Goal: Task Accomplishment & Management: Complete application form

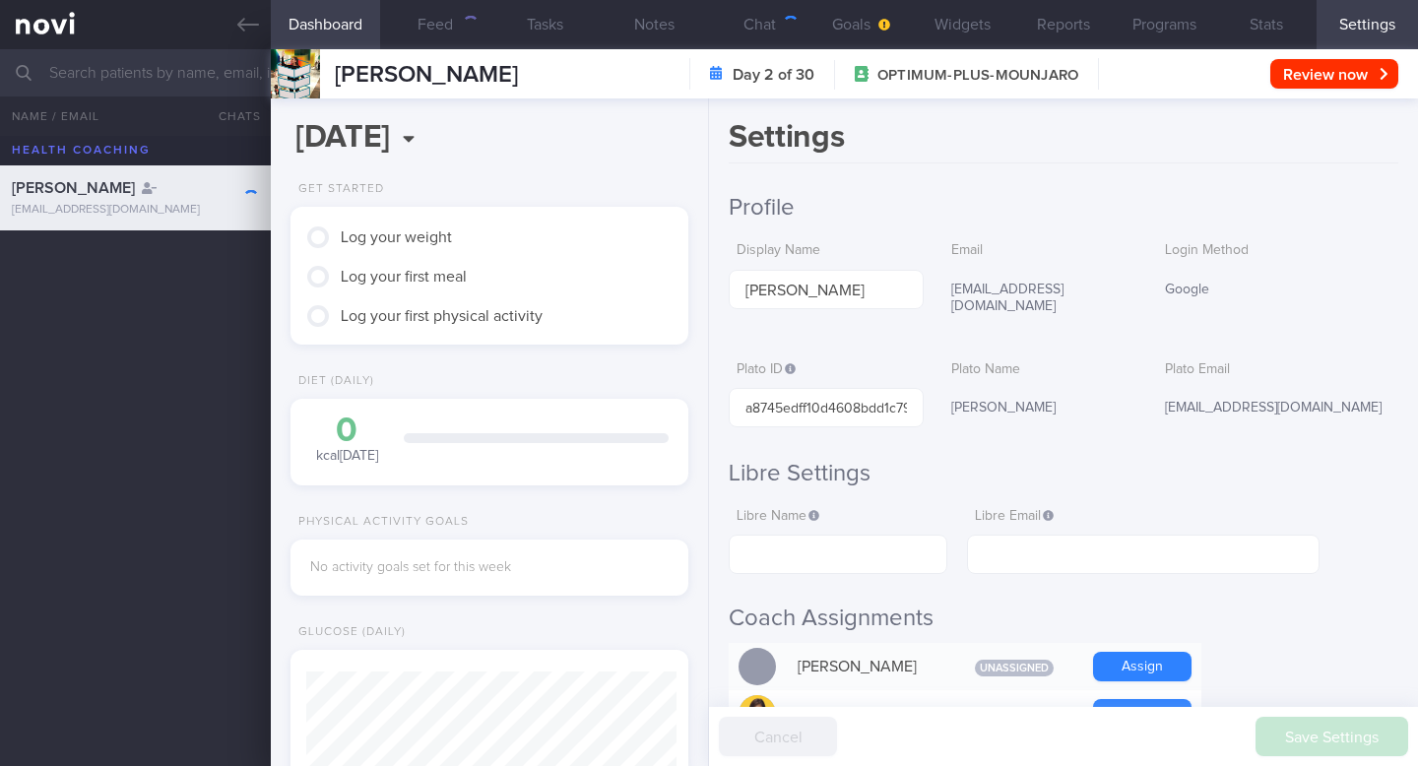
scroll to position [181, 362]
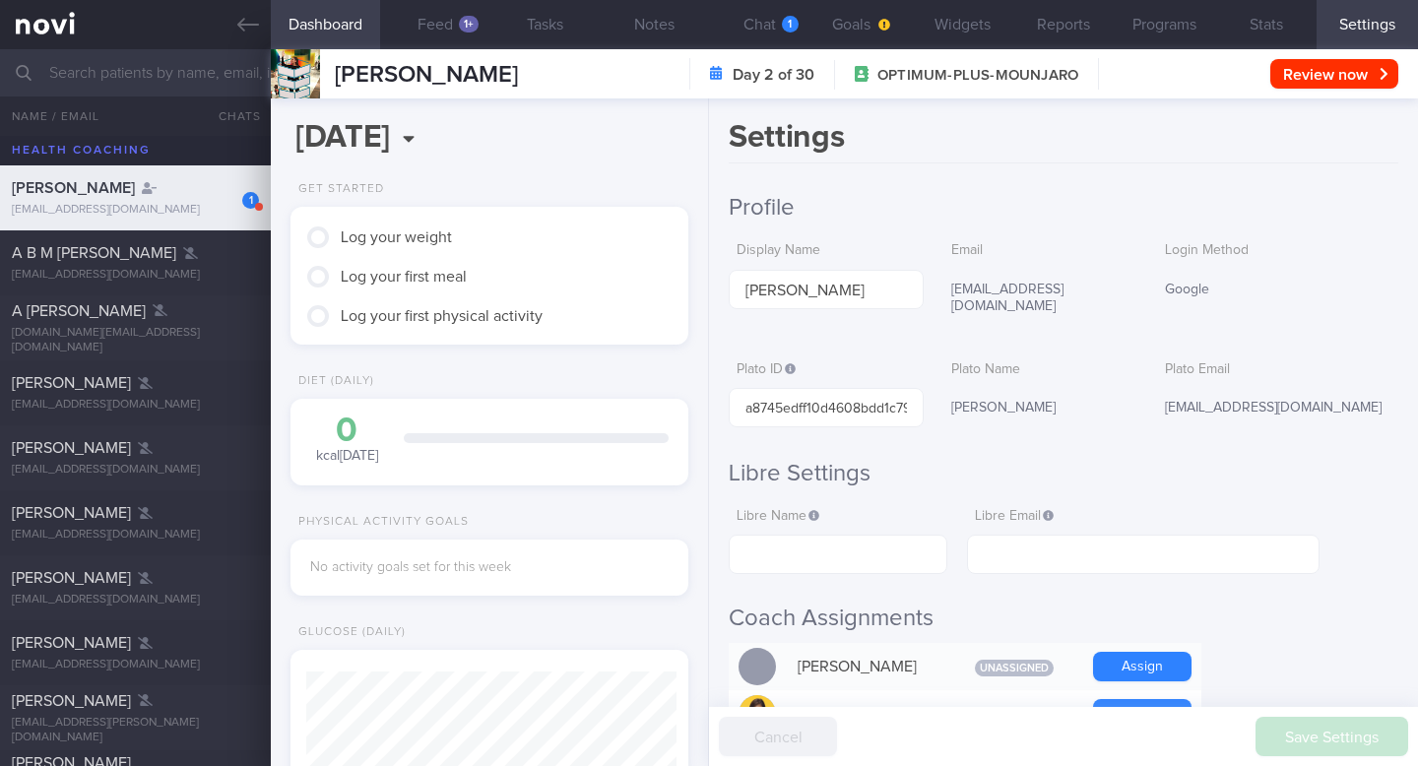
click at [83, 78] on input "text" at bounding box center [709, 72] width 1418 height 47
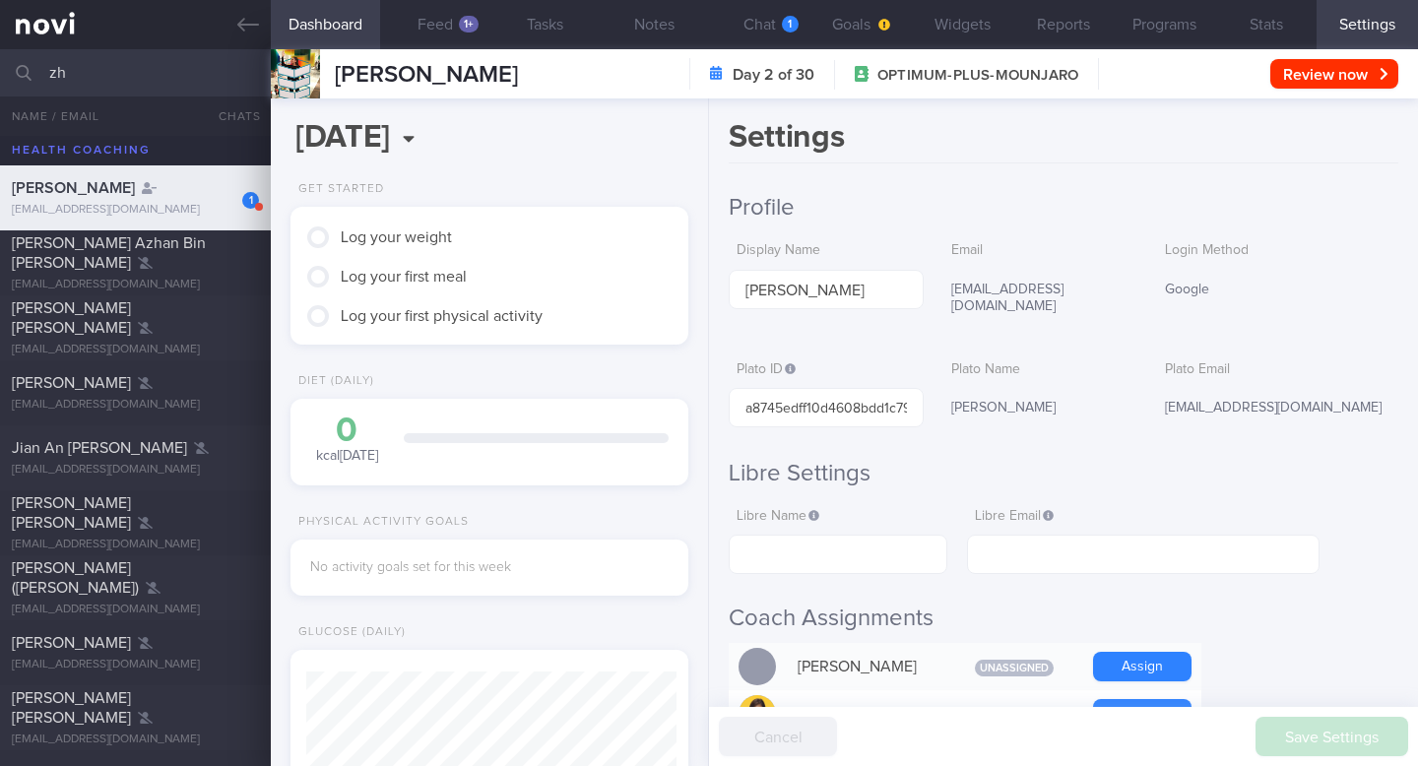
type input "z"
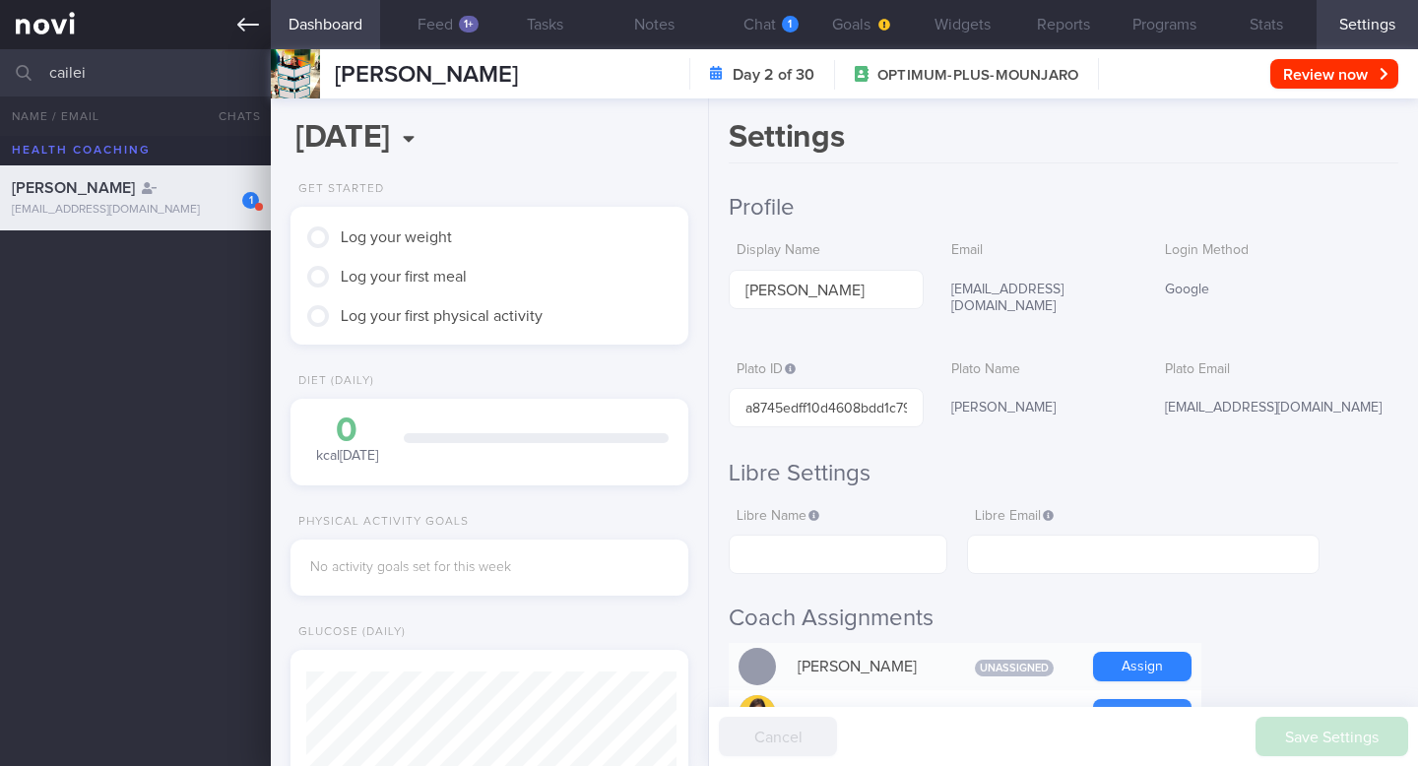
click at [236, 38] on link at bounding box center [135, 24] width 271 height 49
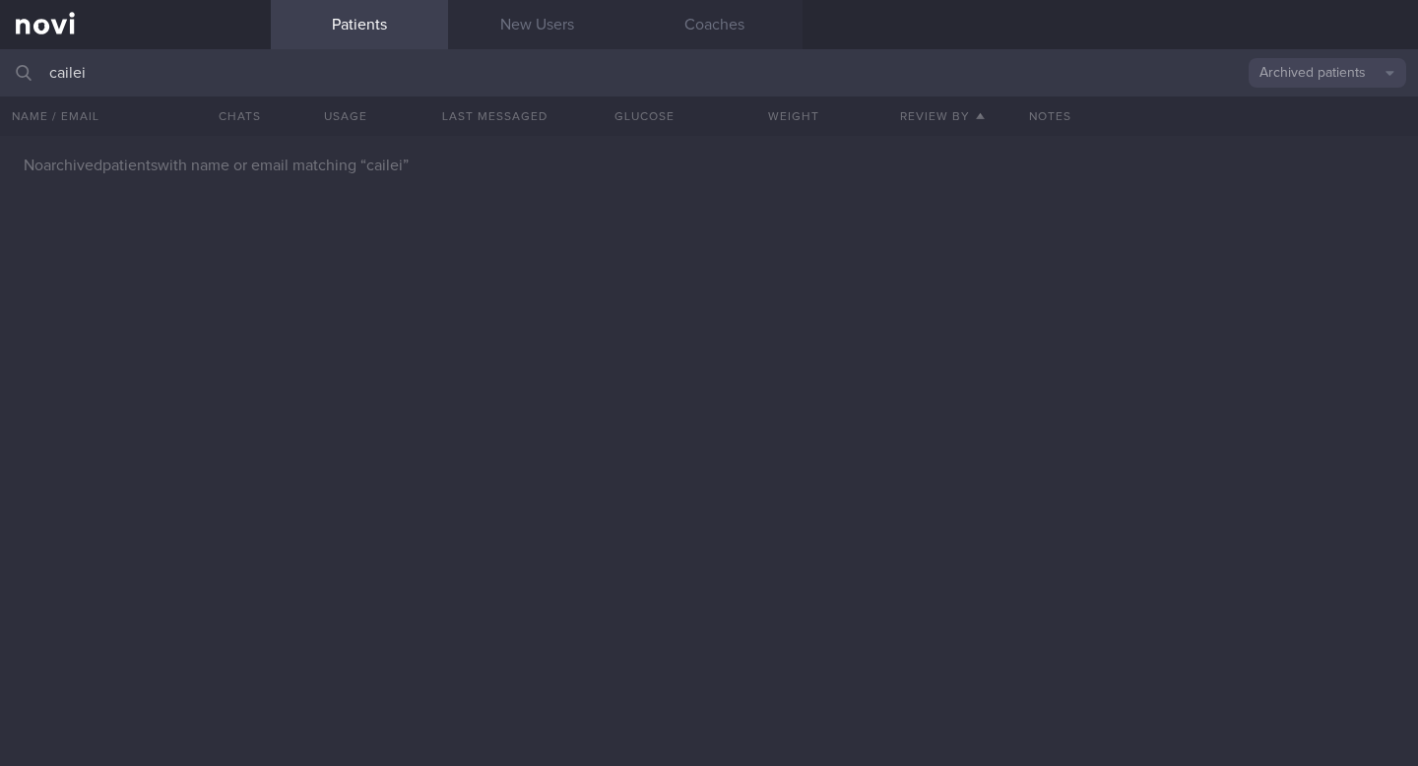
click at [33, 34] on link at bounding box center [135, 24] width 271 height 49
click at [110, 74] on input "cailei" at bounding box center [709, 72] width 1418 height 47
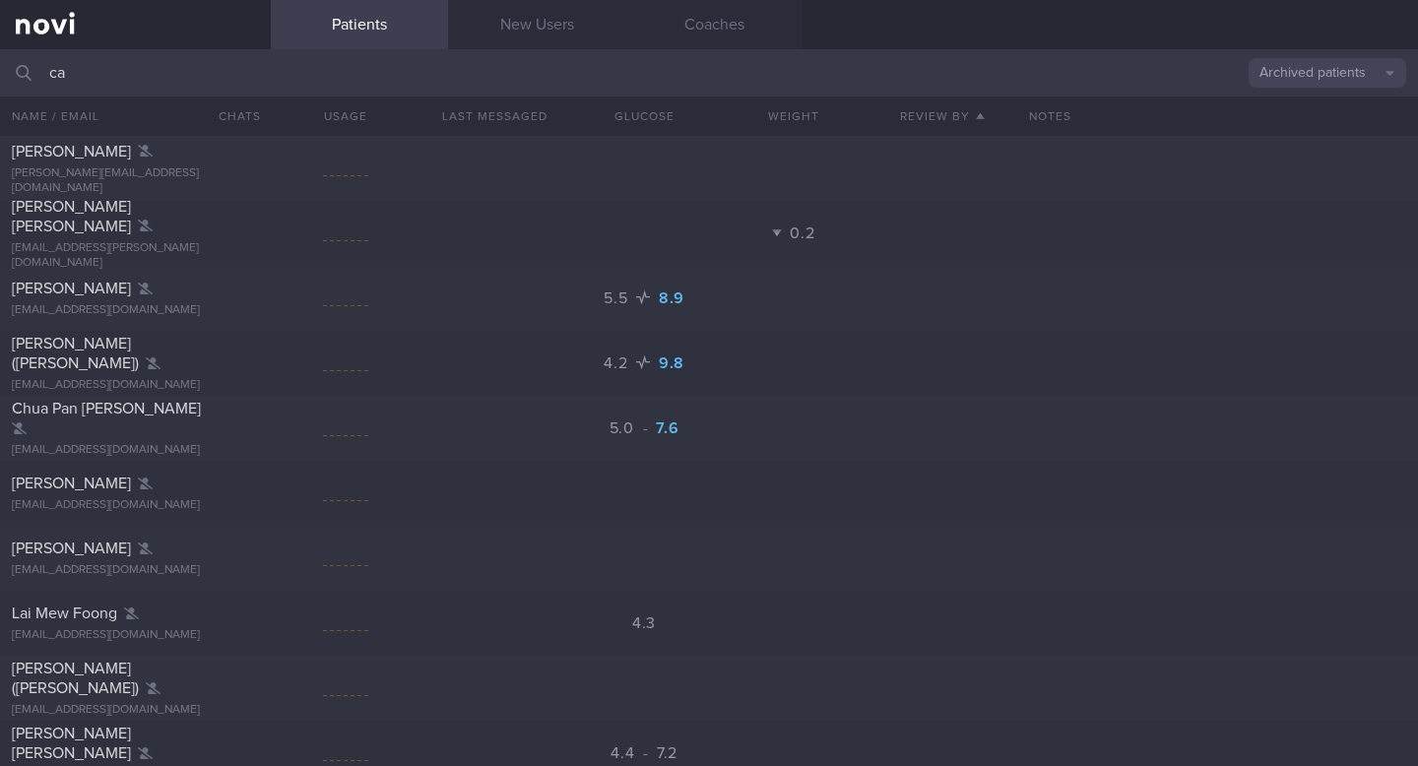
type input "c"
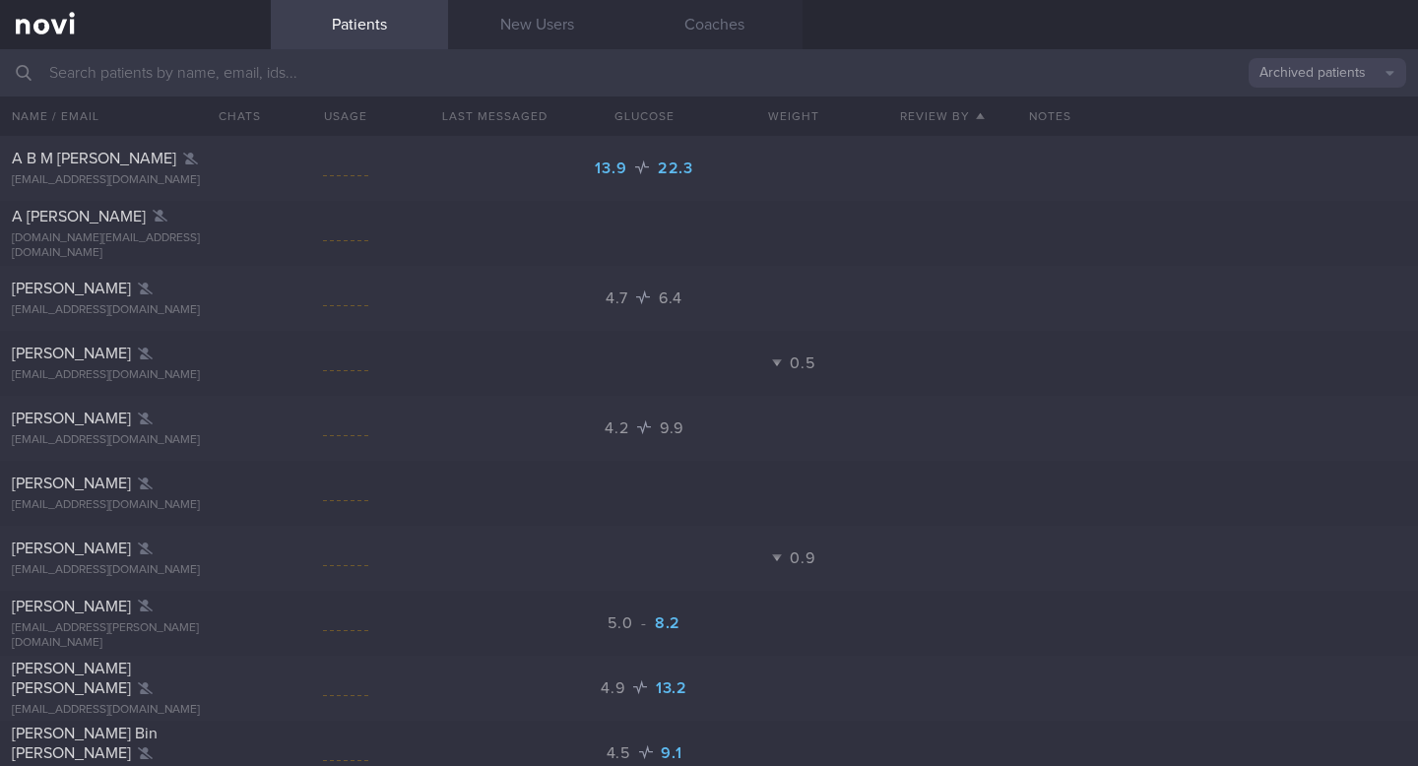
click at [1337, 72] on button "Archived patients" at bounding box center [1328, 73] width 158 height 30
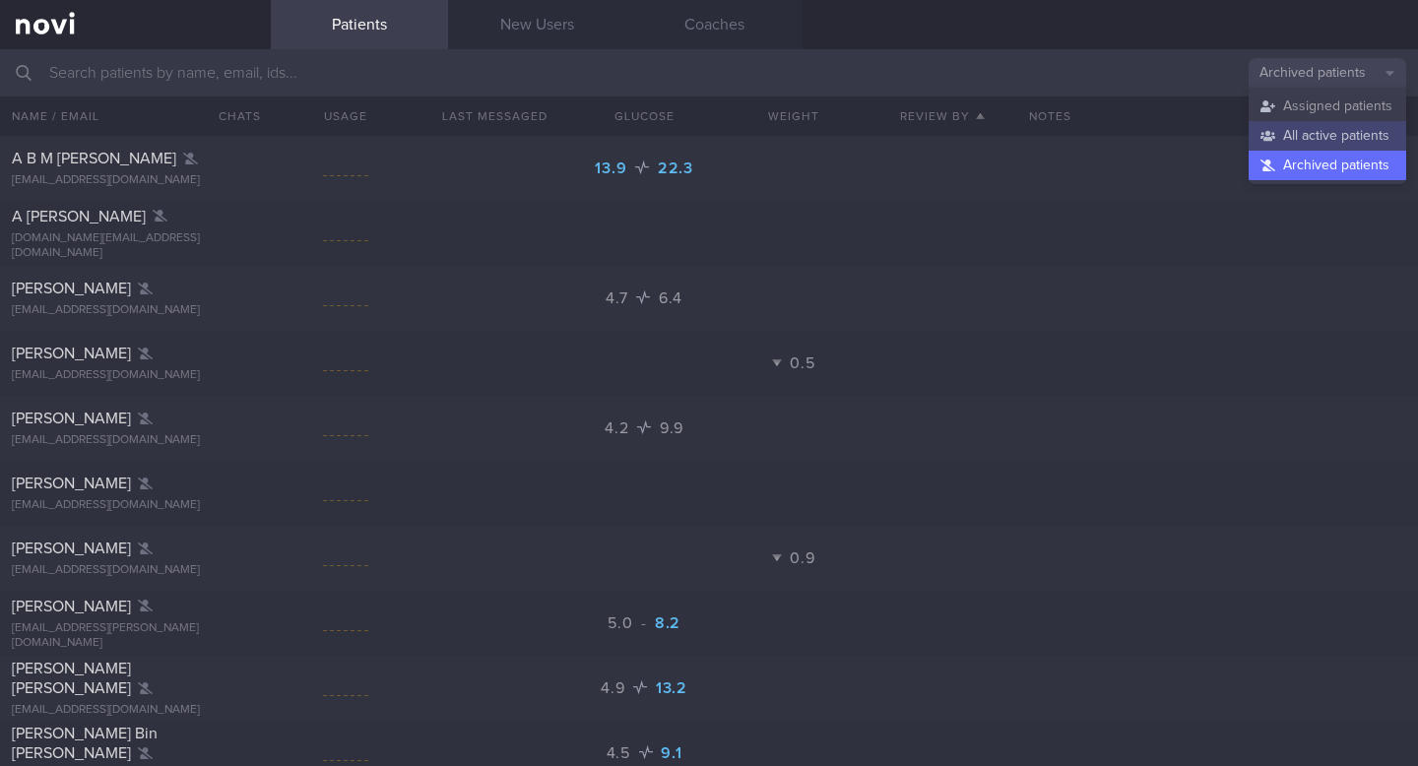
click at [1311, 130] on button "All active patients" at bounding box center [1328, 136] width 158 height 30
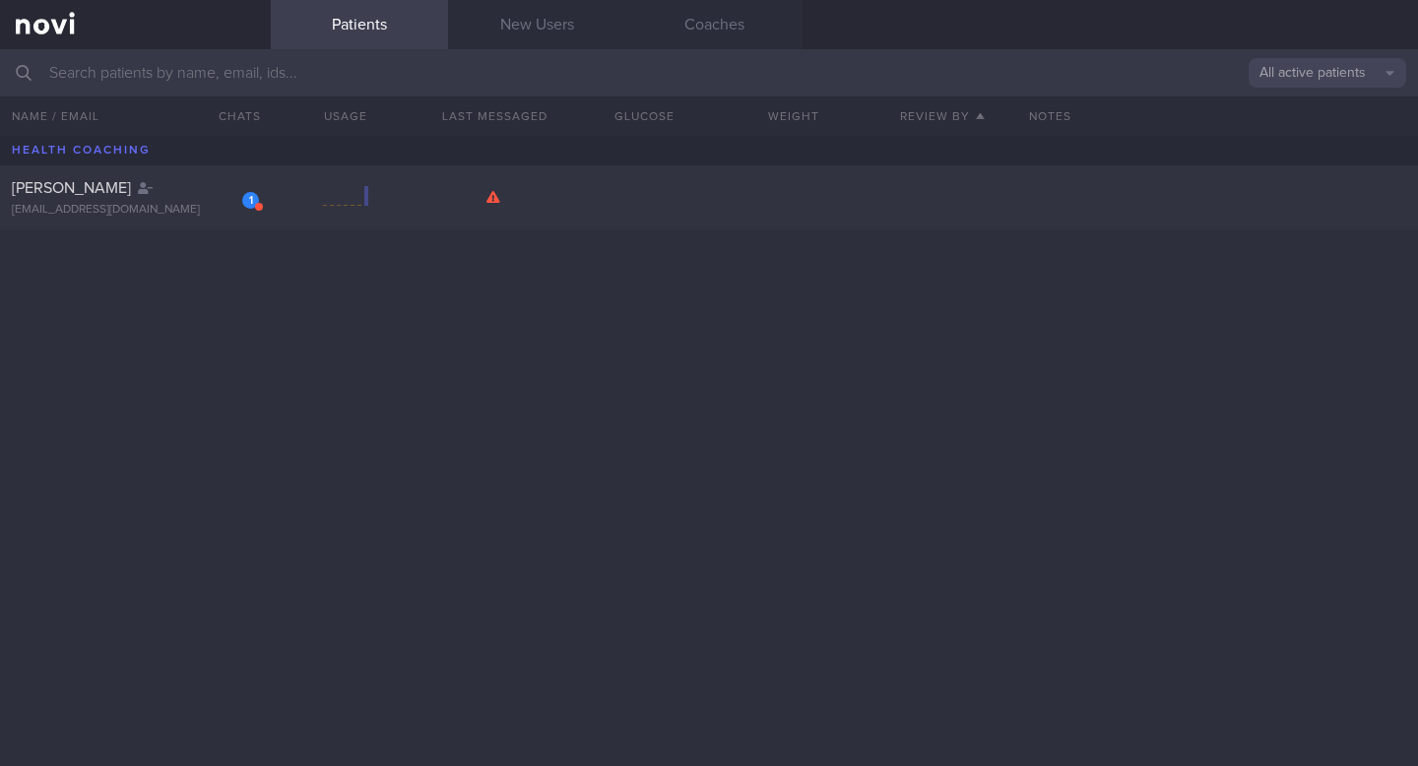
click at [255, 71] on input "text" at bounding box center [709, 72] width 1418 height 47
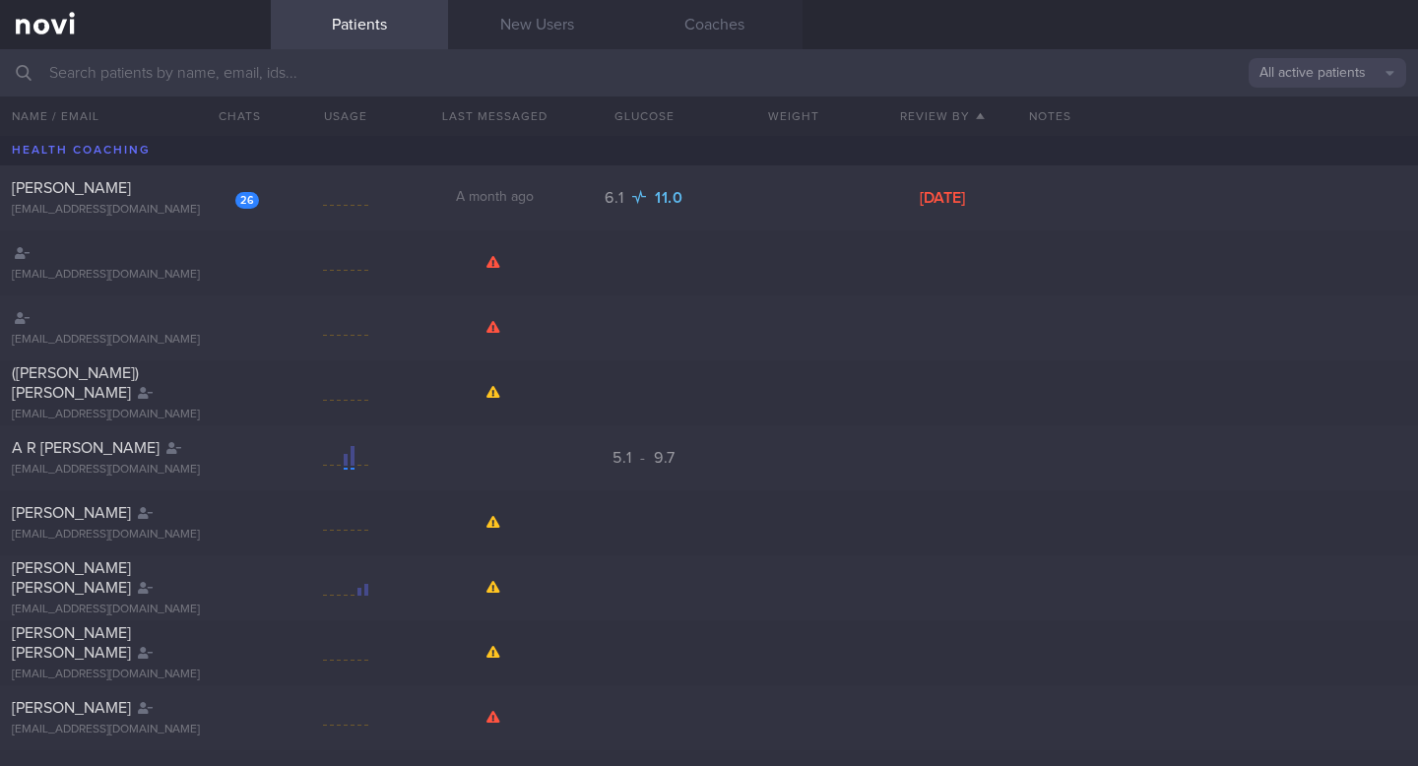
click at [203, 74] on input "text" at bounding box center [709, 72] width 1418 height 47
click at [716, 77] on input "text" at bounding box center [709, 72] width 1418 height 47
click at [156, 10] on link at bounding box center [135, 24] width 271 height 49
click at [556, 35] on link "New Users" at bounding box center [536, 24] width 177 height 49
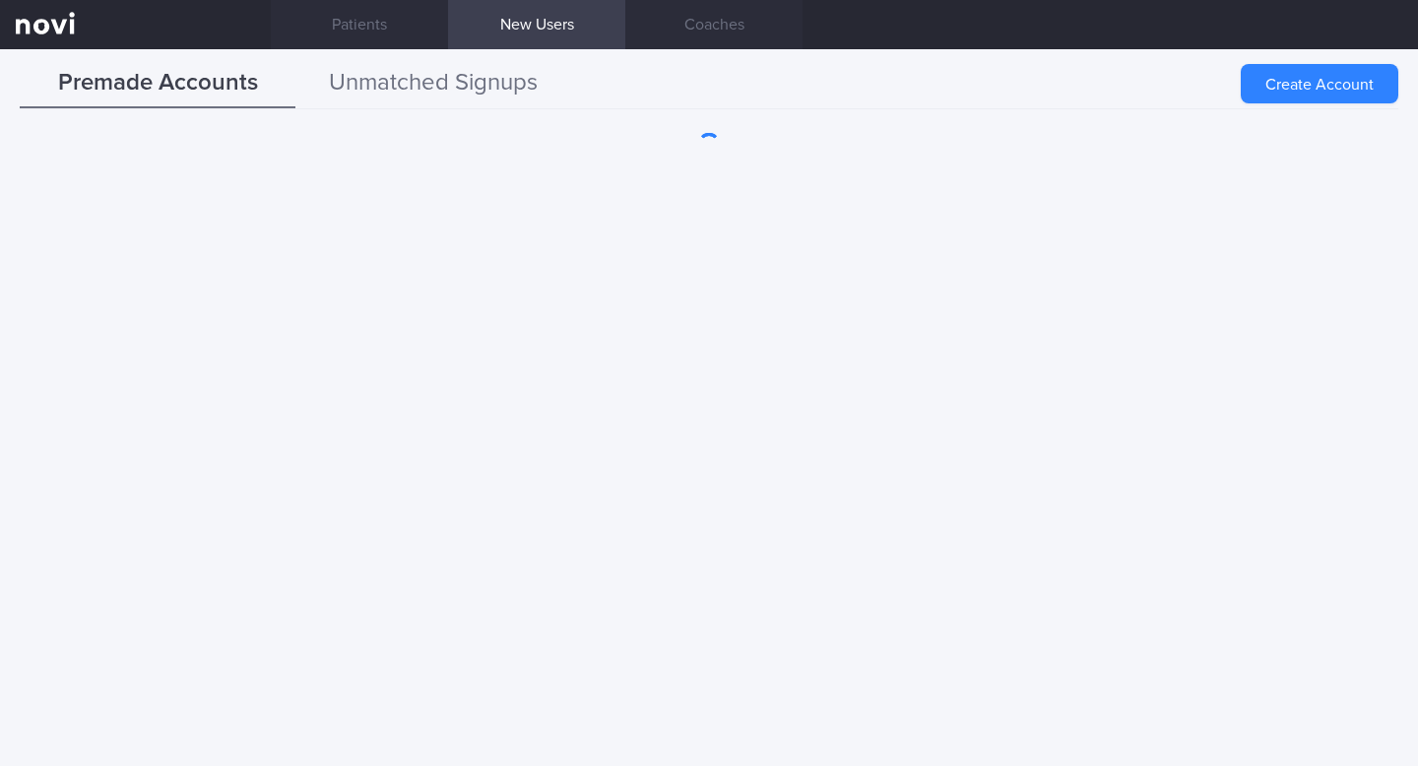
click at [424, 83] on button "Unmatched Signups" at bounding box center [434, 83] width 276 height 49
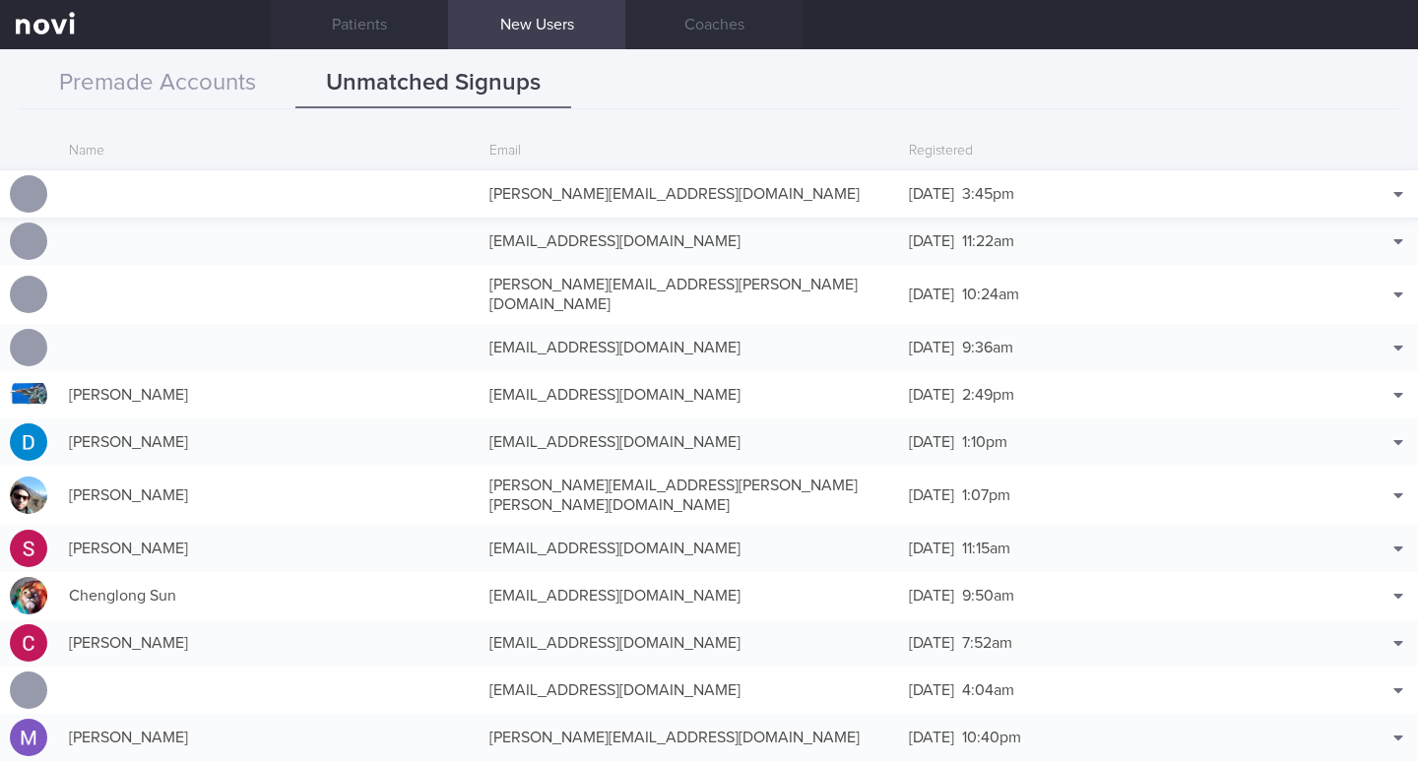
click at [591, 207] on div "[PERSON_NAME][EMAIL_ADDRESS][DOMAIN_NAME]" at bounding box center [690, 193] width 421 height 39
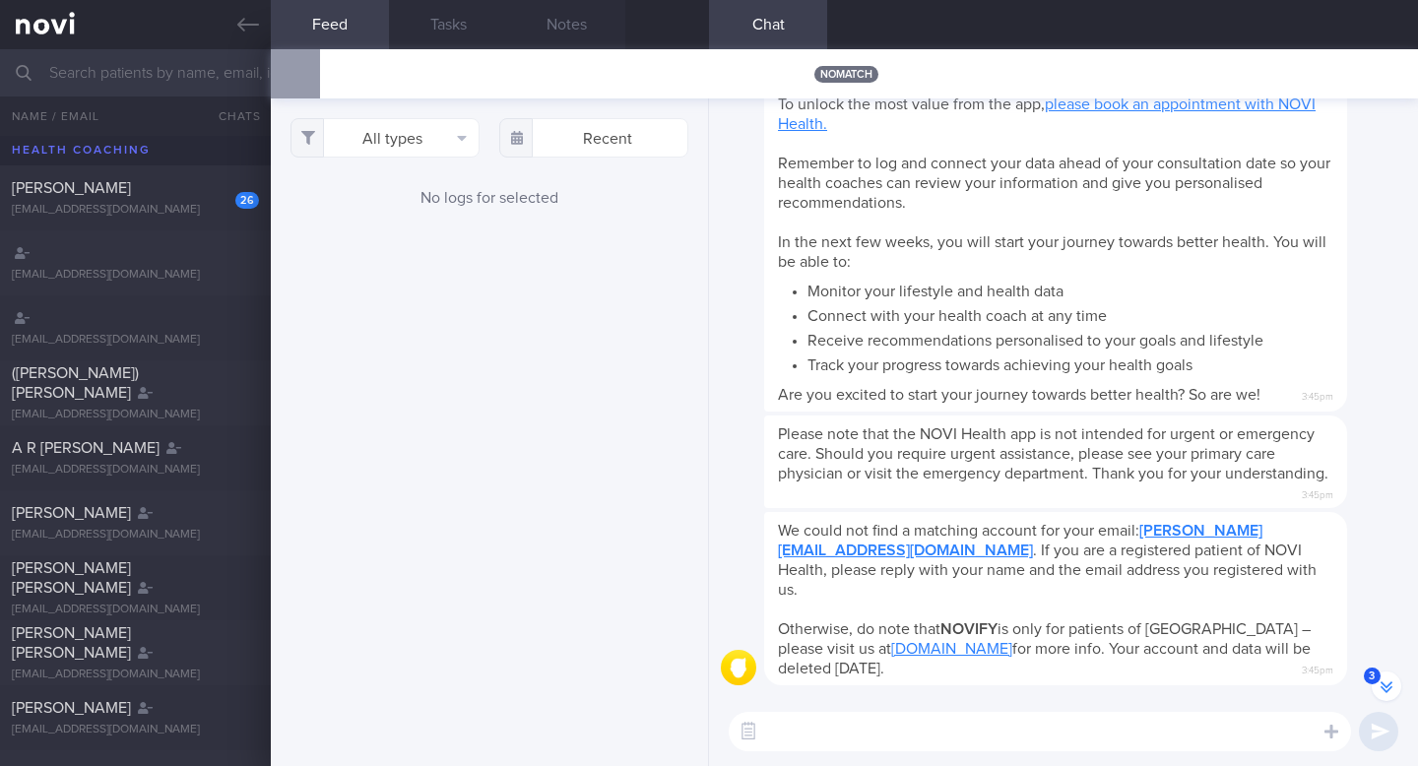
scroll to position [-133, 0]
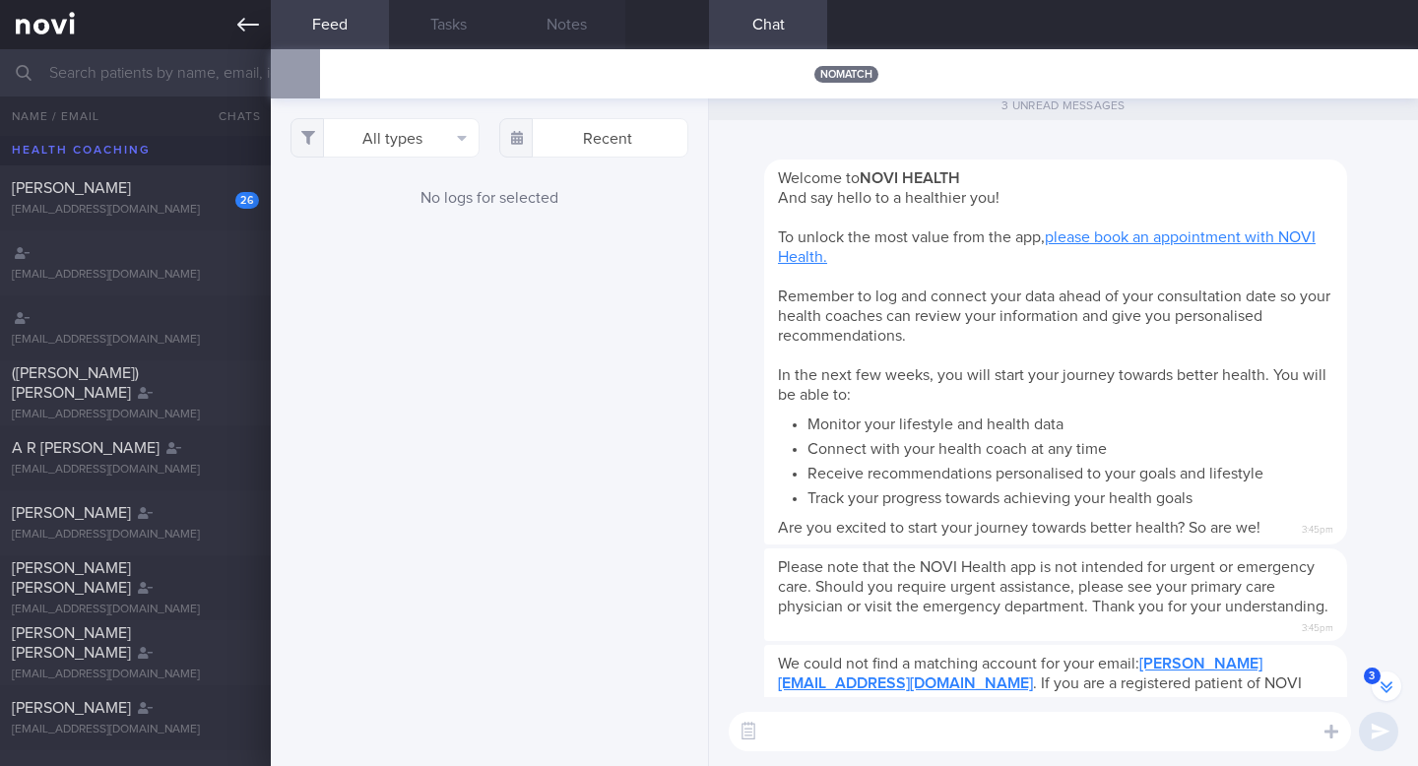
click at [243, 30] on icon at bounding box center [248, 25] width 22 height 14
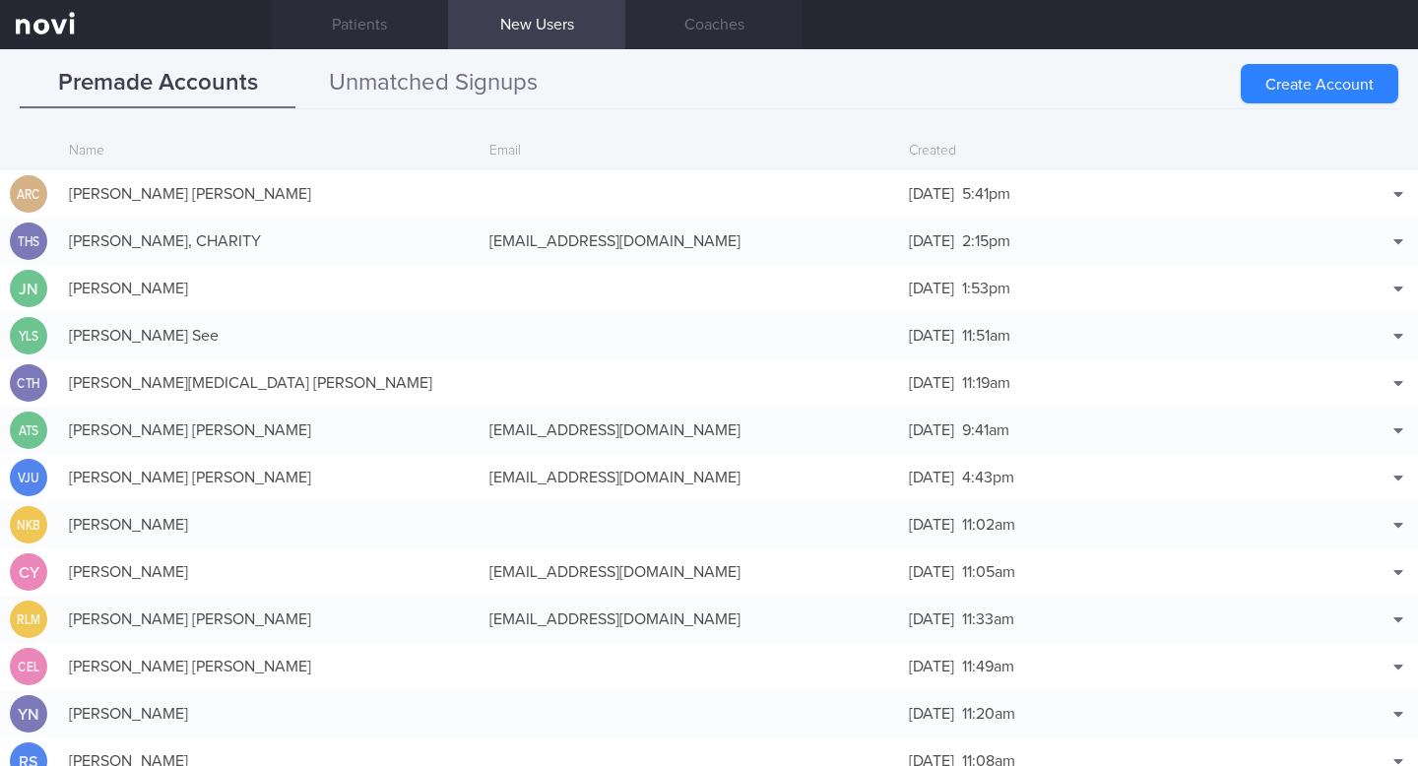
click at [448, 89] on button "Unmatched Signups" at bounding box center [434, 83] width 276 height 49
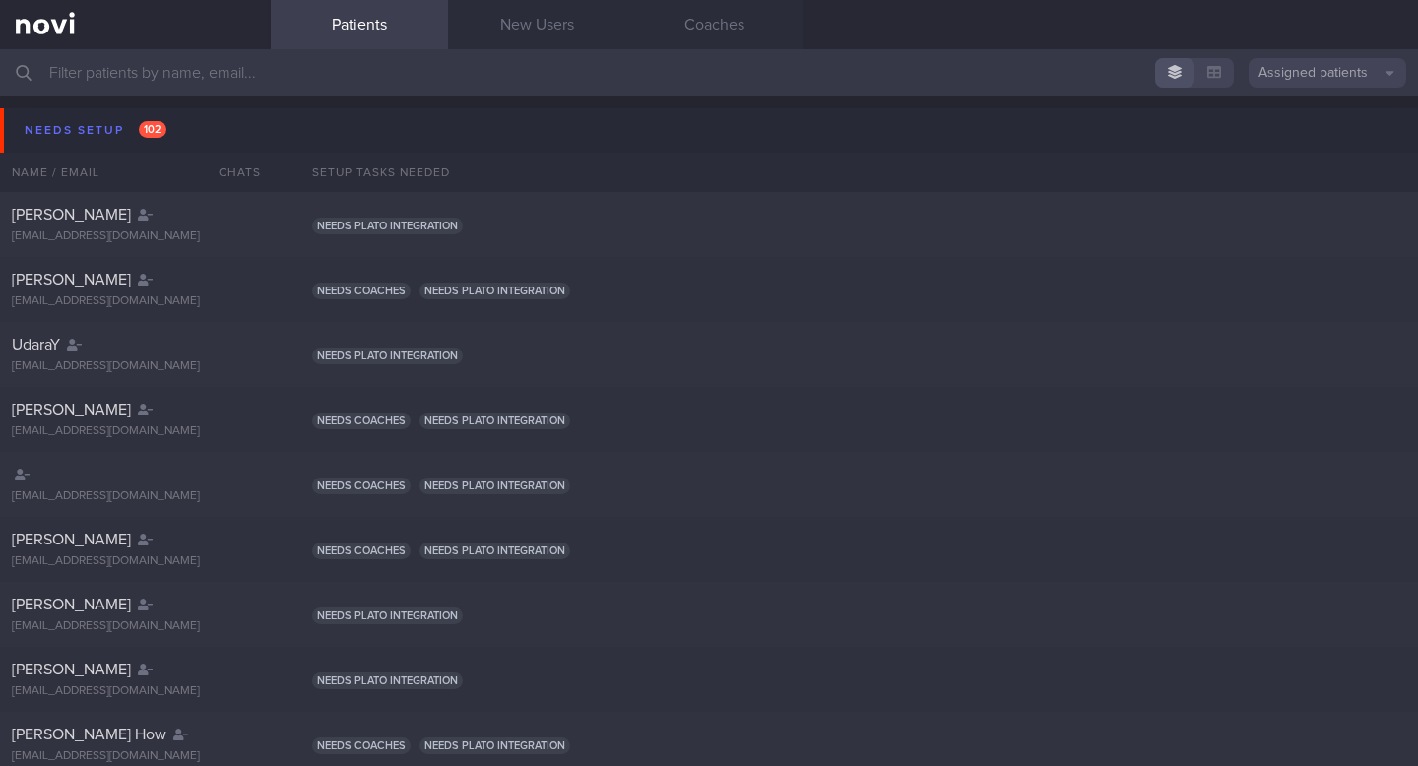
click at [60, 62] on input "text" at bounding box center [709, 72] width 1418 height 47
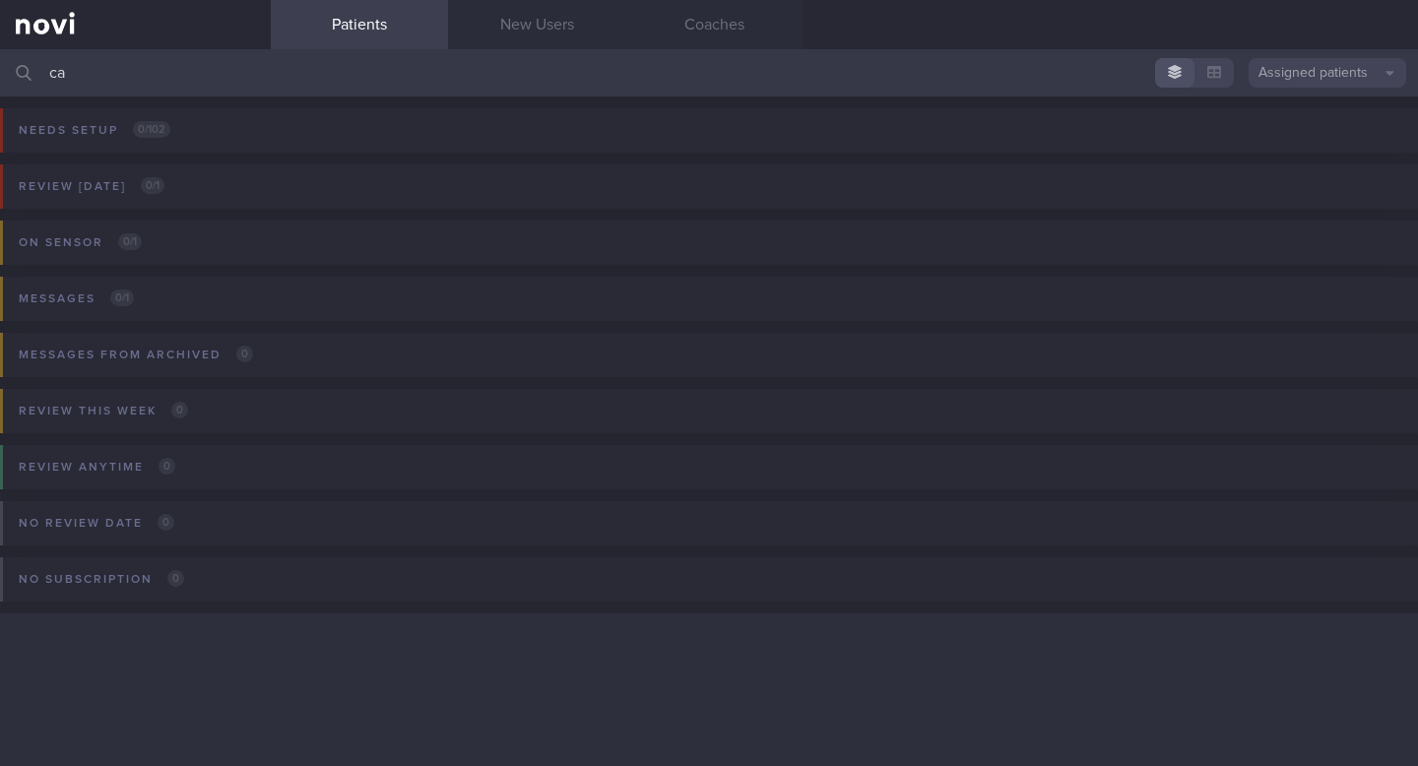
type input "c"
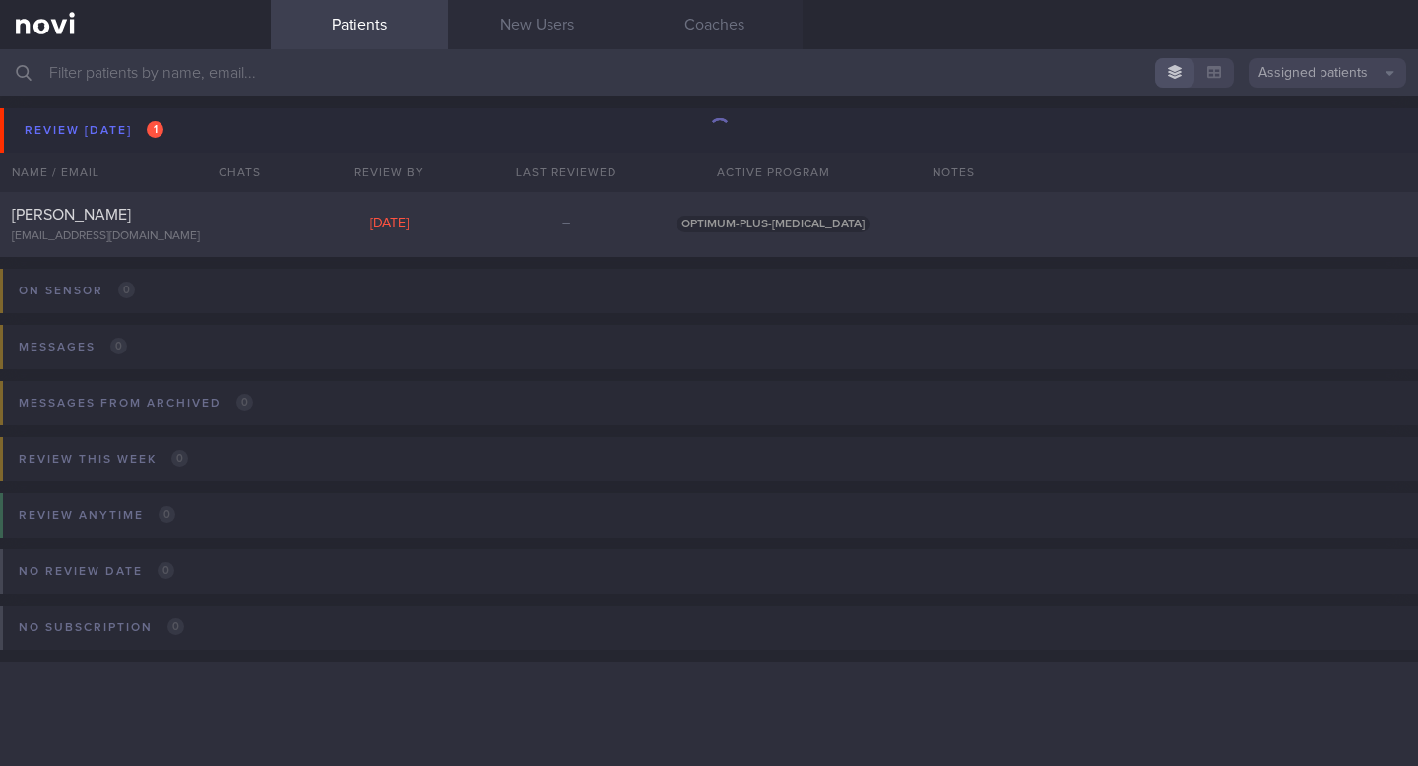
click at [69, 71] on input "text" at bounding box center [709, 72] width 1418 height 47
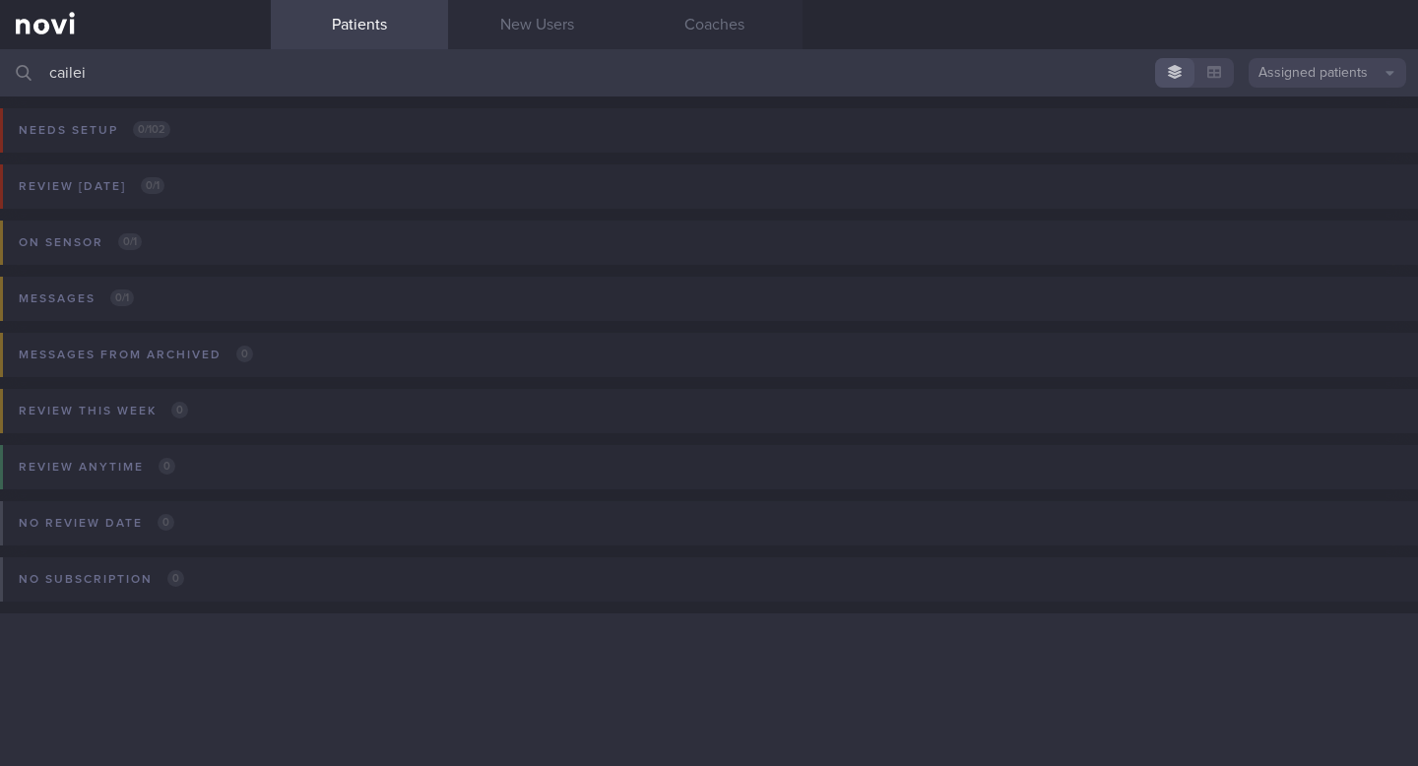
type input "cailei"
click at [1296, 72] on button "Assigned patients" at bounding box center [1328, 73] width 158 height 30
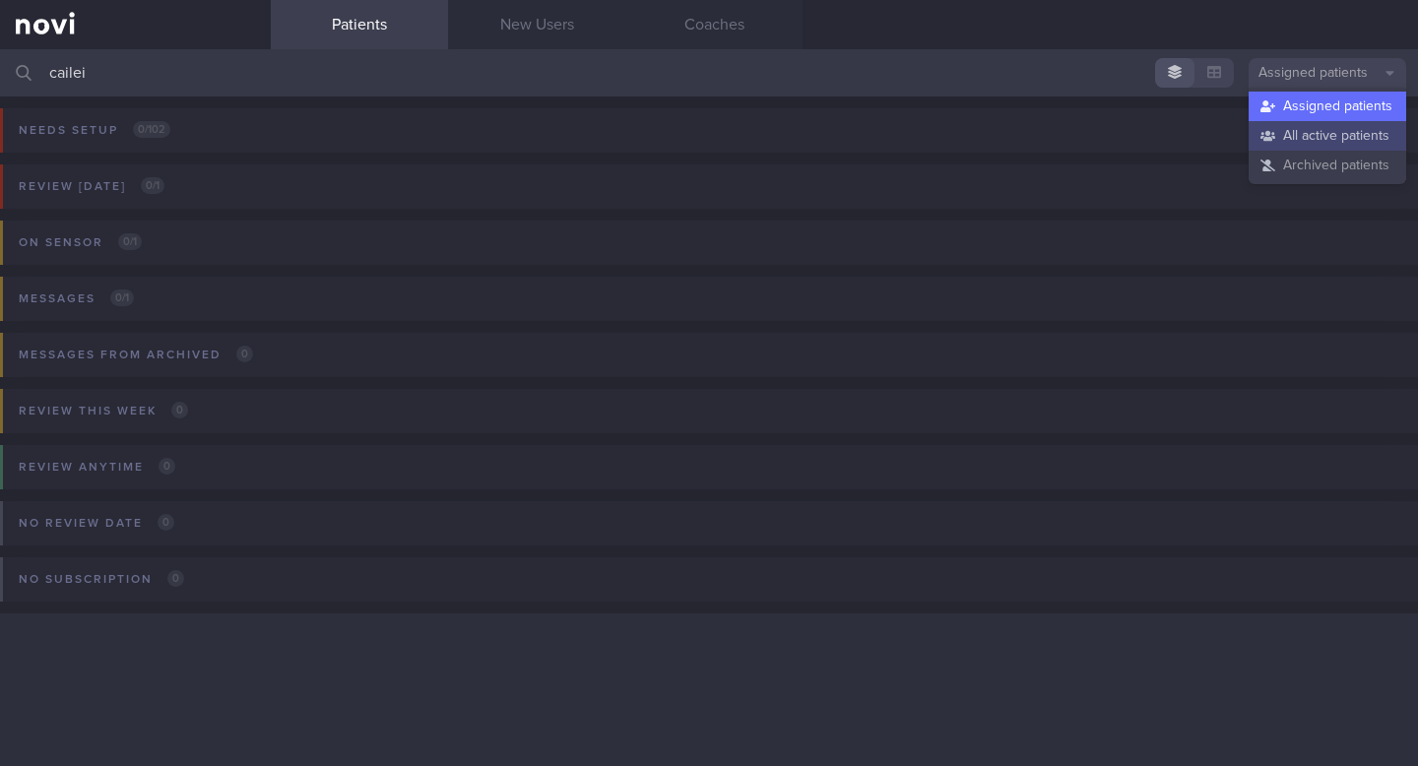
click at [1286, 134] on button "All active patients" at bounding box center [1328, 136] width 158 height 30
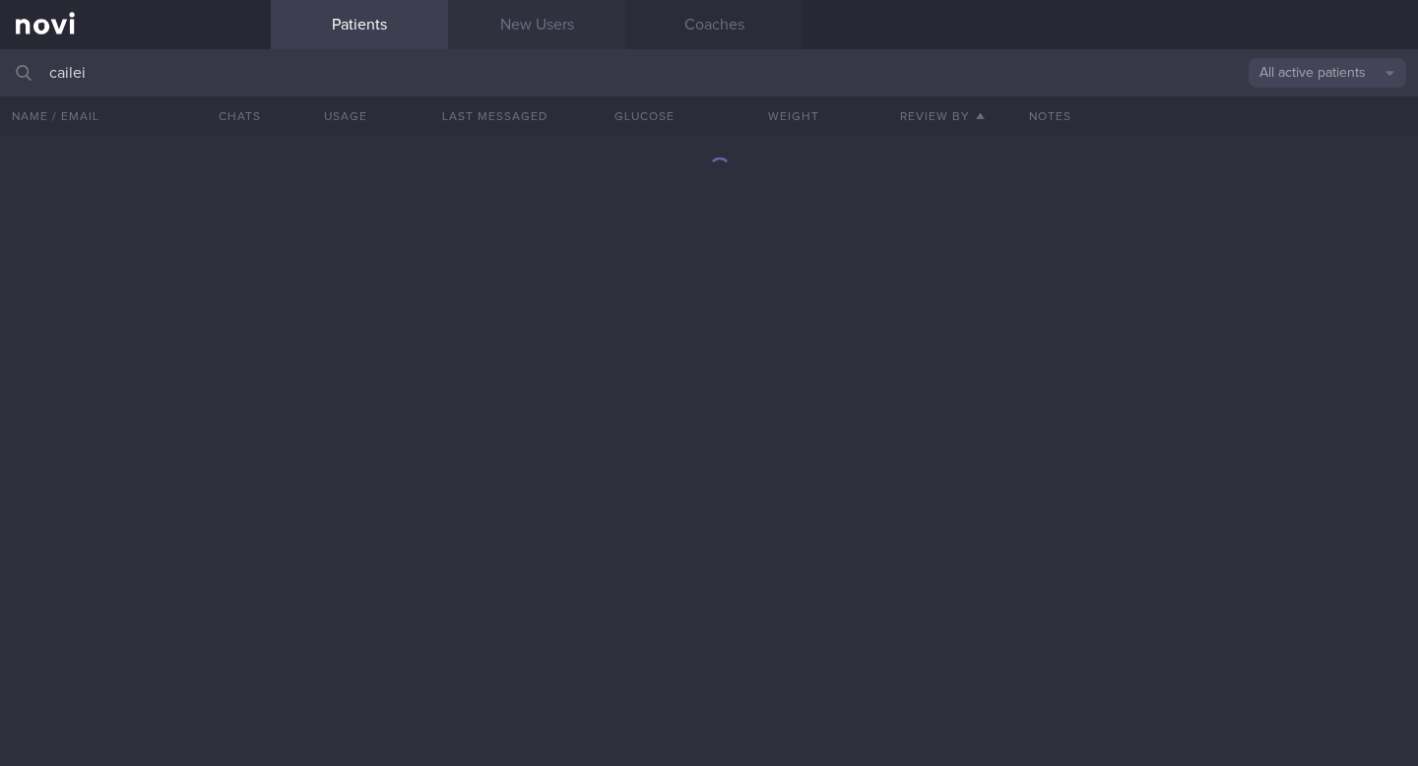
click at [544, 40] on link "New Users" at bounding box center [536, 24] width 177 height 49
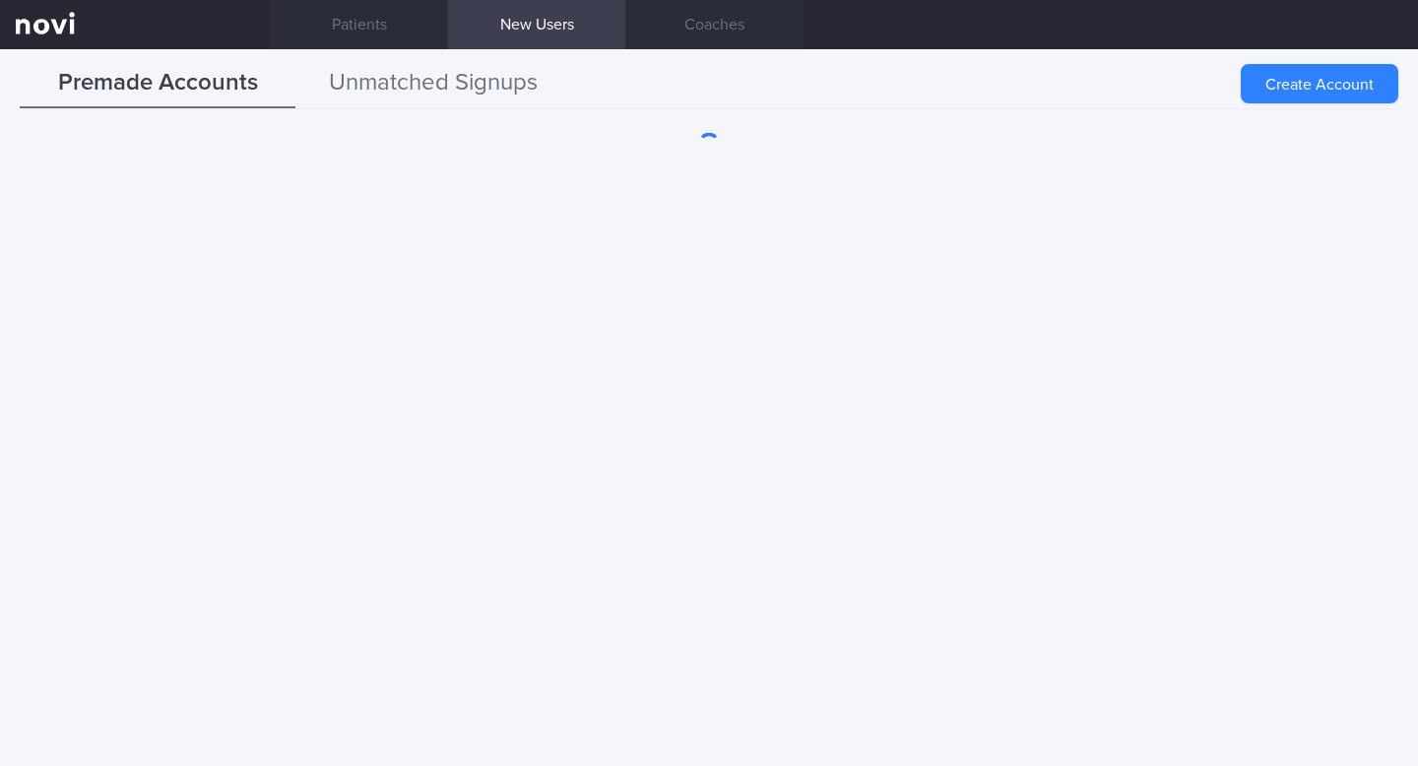
click at [379, 95] on button "Unmatched Signups" at bounding box center [434, 83] width 276 height 49
click at [373, 81] on button "Unmatched Signups" at bounding box center [434, 83] width 276 height 49
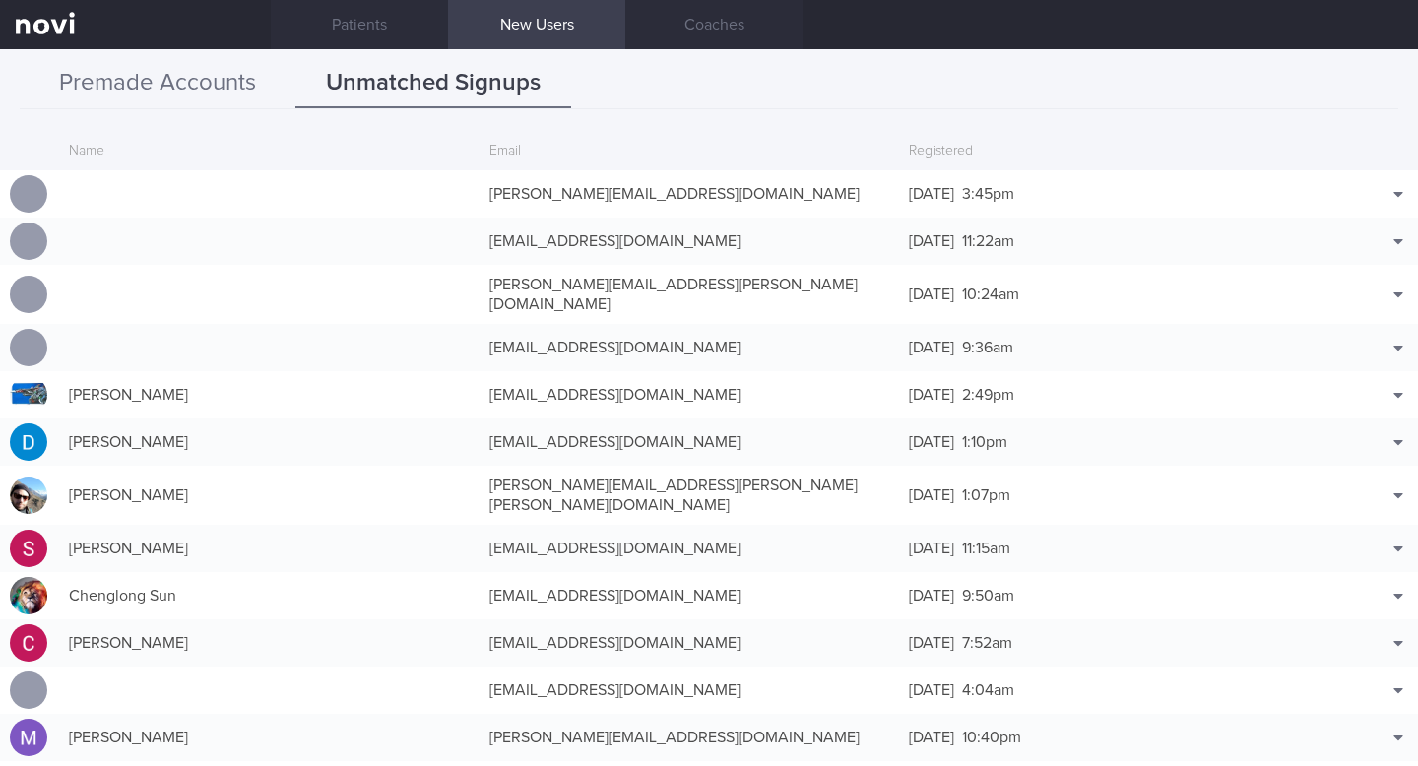
click at [201, 85] on button "Premade Accounts" at bounding box center [158, 83] width 276 height 49
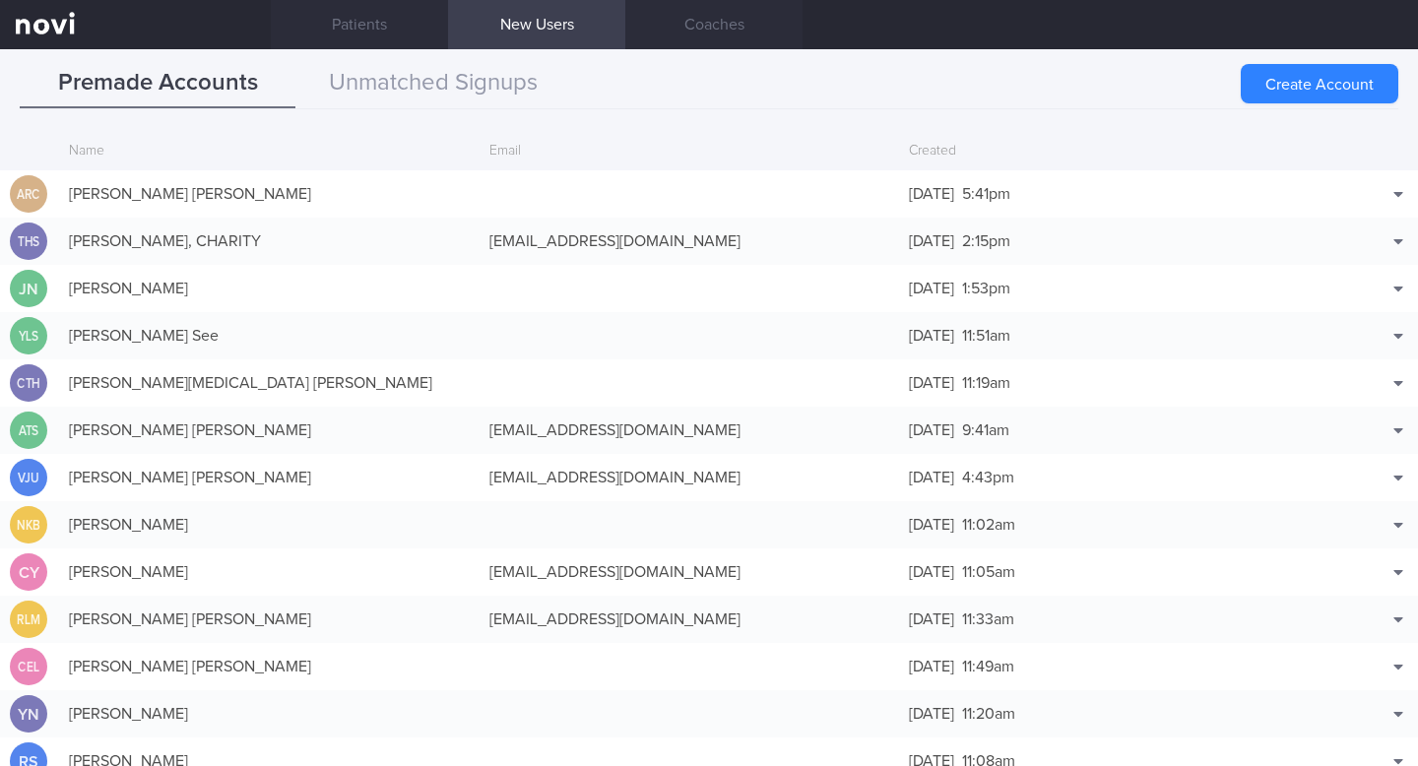
click at [1279, 75] on button "Create Account" at bounding box center [1320, 83] width 158 height 39
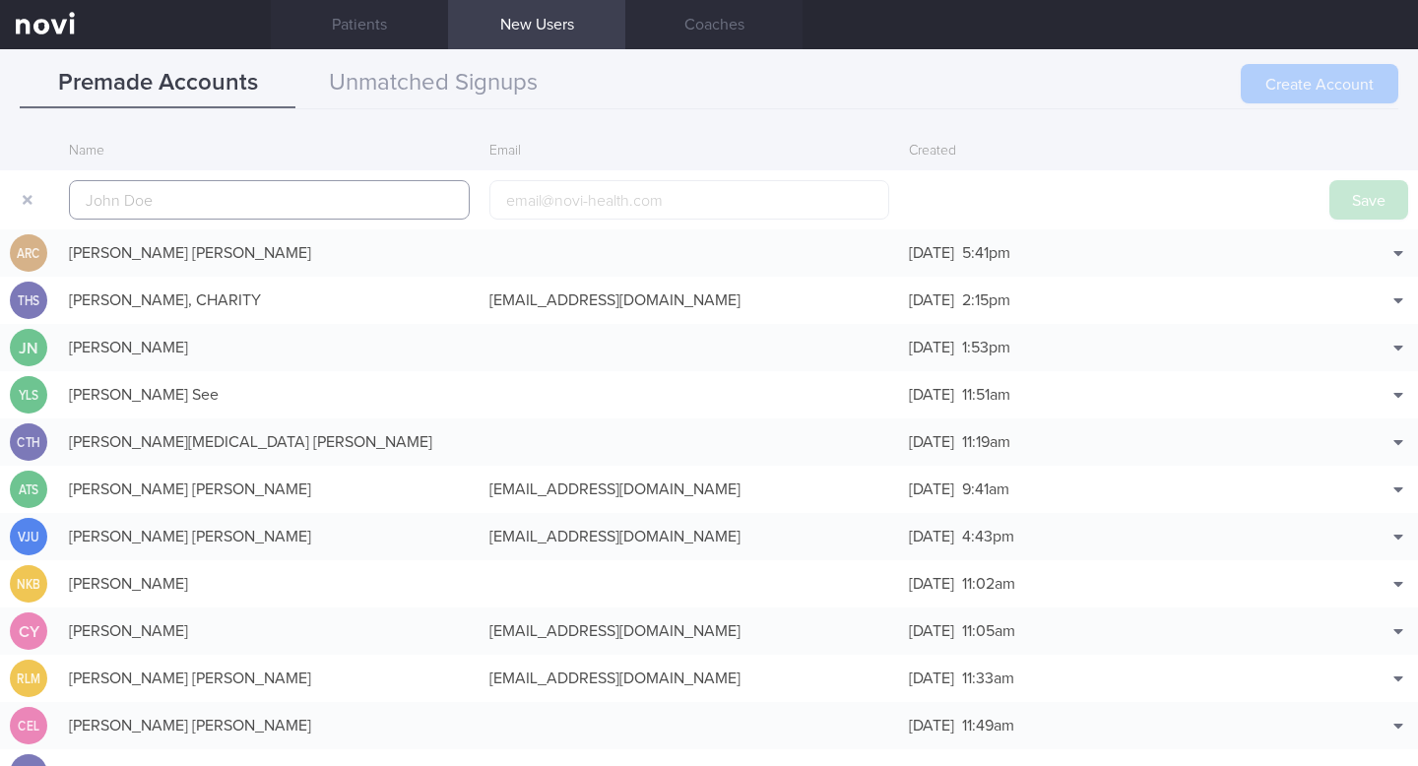
scroll to position [47, 0]
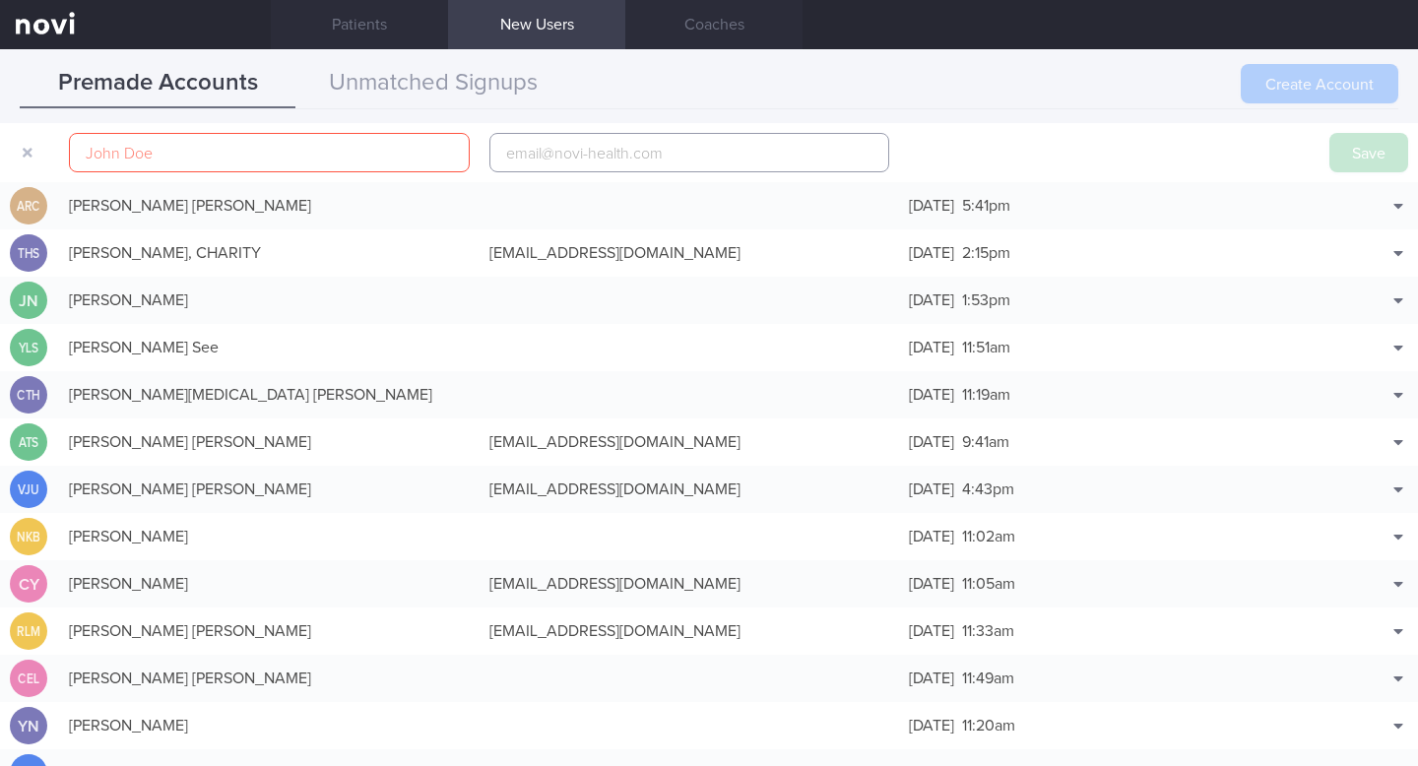
click at [690, 144] on input "email" at bounding box center [690, 152] width 401 height 39
paste input "[PERSON_NAME][EMAIL_ADDRESS][DOMAIN_NAME]"
type input "[PERSON_NAME][EMAIL_ADDRESS][DOMAIN_NAME]"
click at [274, 153] on input "text" at bounding box center [269, 152] width 401 height 39
paste input "[PERSON_NAME]"
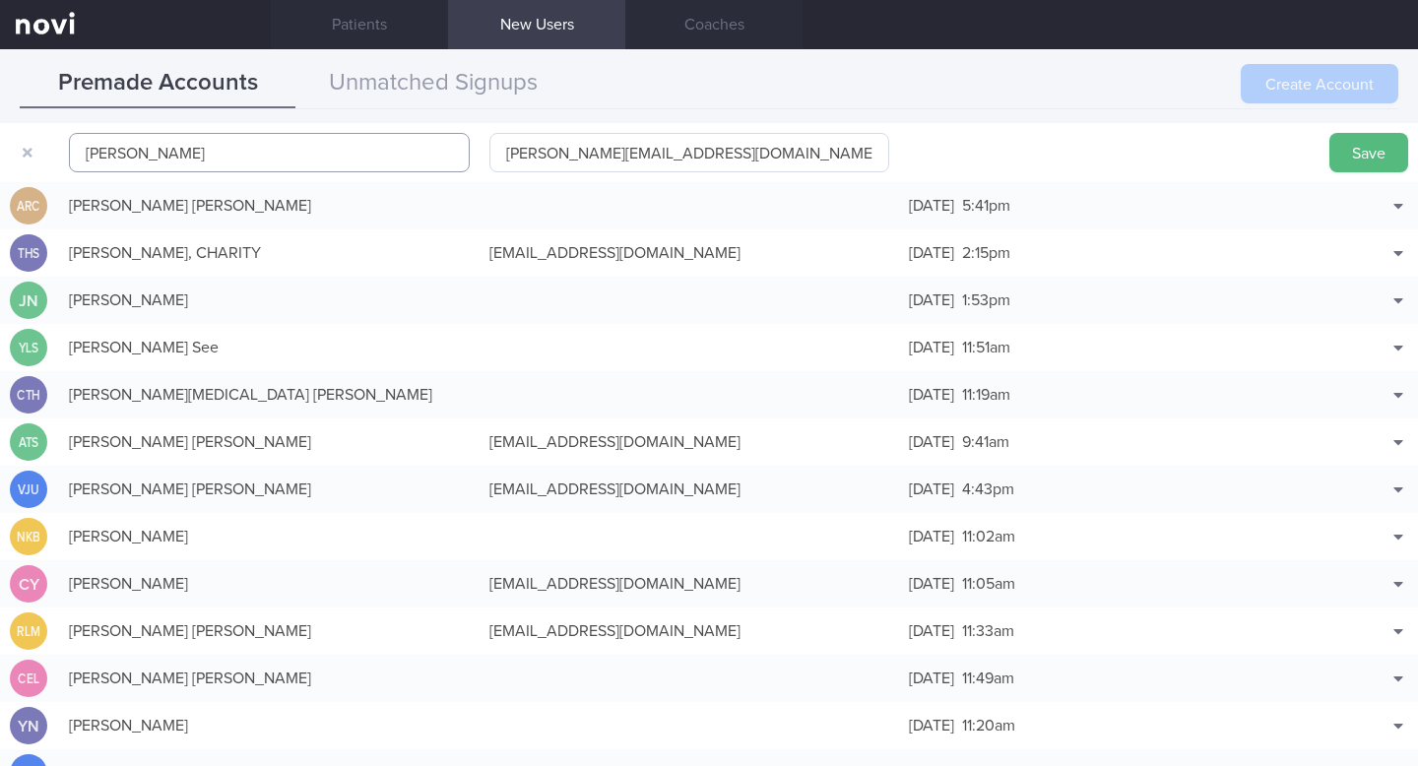
type input "[PERSON_NAME]"
click at [499, 148] on input "[PERSON_NAME][EMAIL_ADDRESS][DOMAIN_NAME]" at bounding box center [690, 152] width 401 height 39
type input "1derek@sum.vc"
click at [939, 158] on div at bounding box center [1109, 153] width 421 height 20
click at [1355, 161] on button "Save" at bounding box center [1369, 152] width 79 height 39
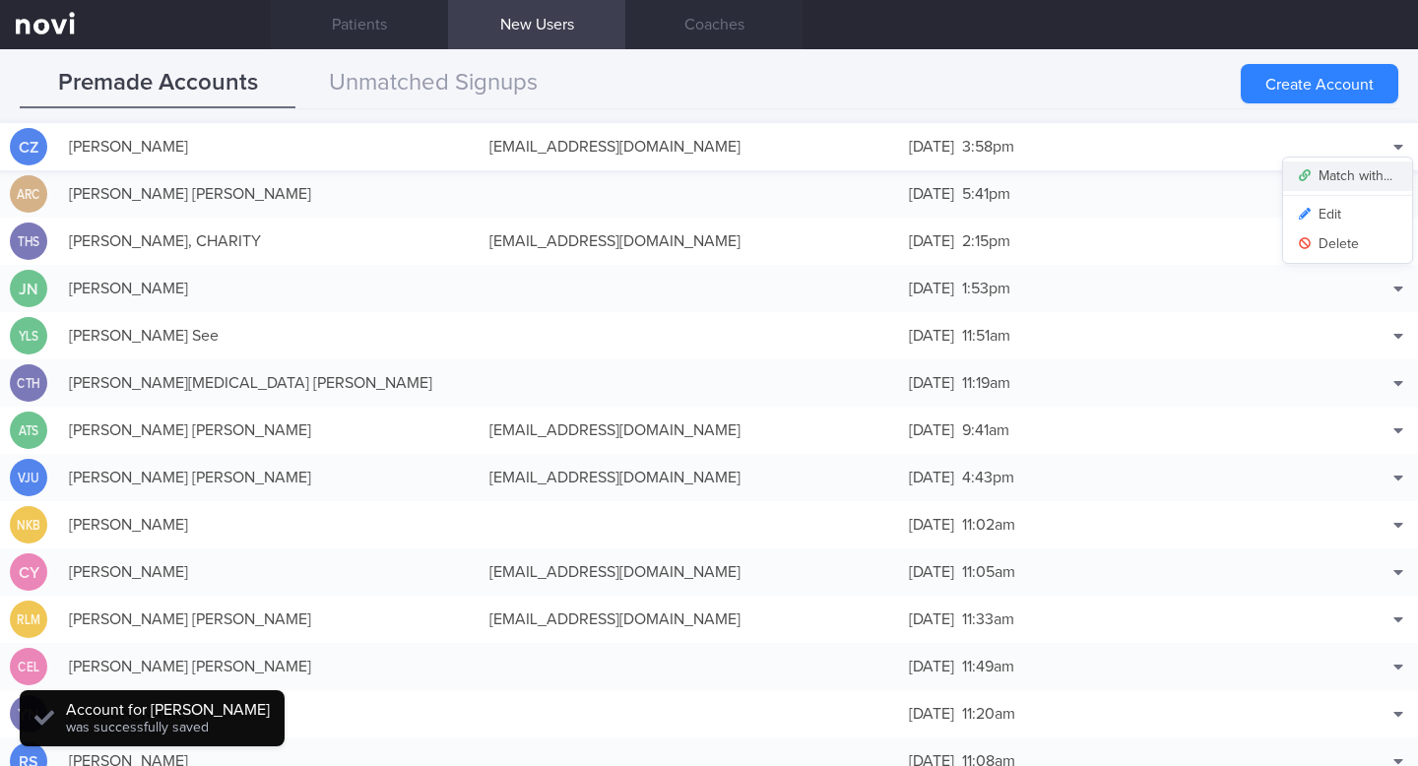
click at [1359, 184] on button "Match with..." at bounding box center [1347, 177] width 129 height 30
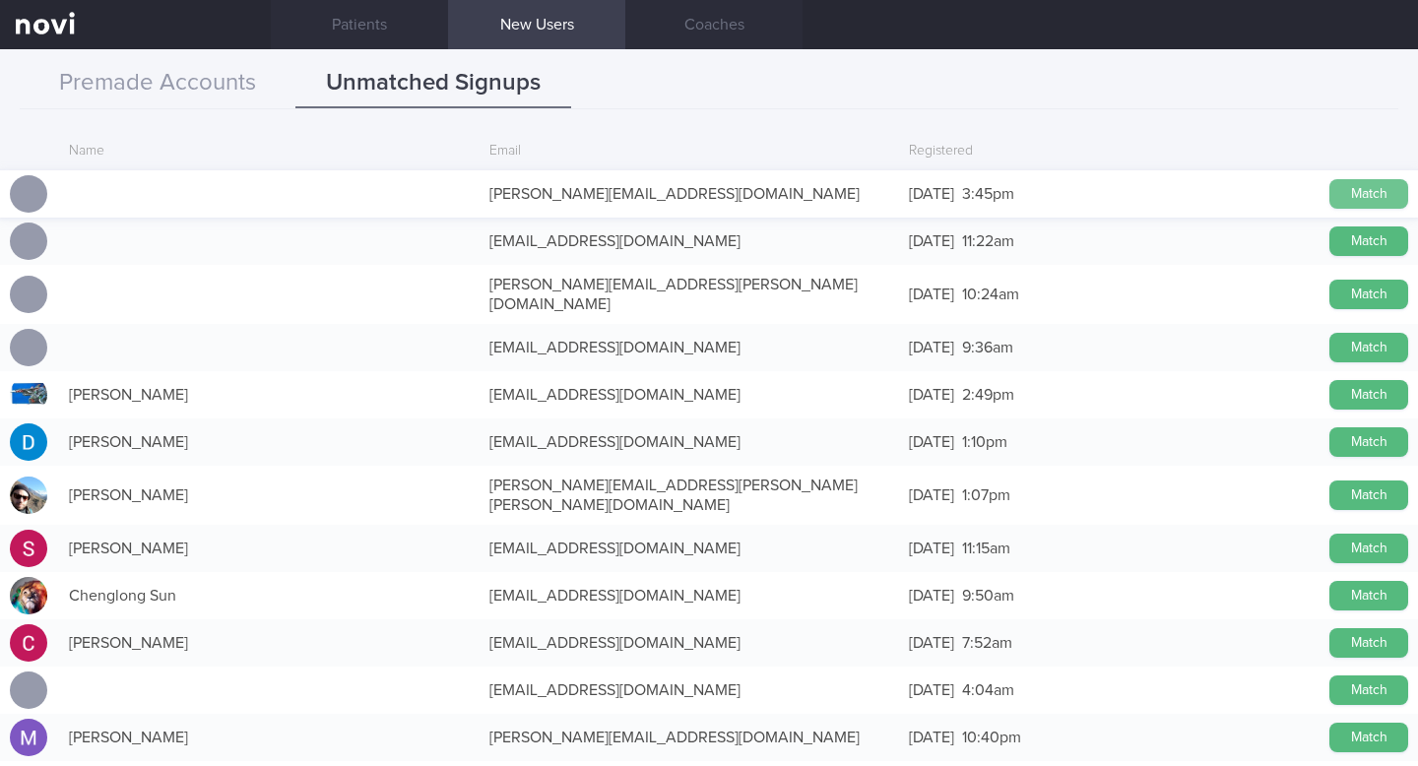
click at [1346, 194] on button "Match" at bounding box center [1369, 194] width 79 height 30
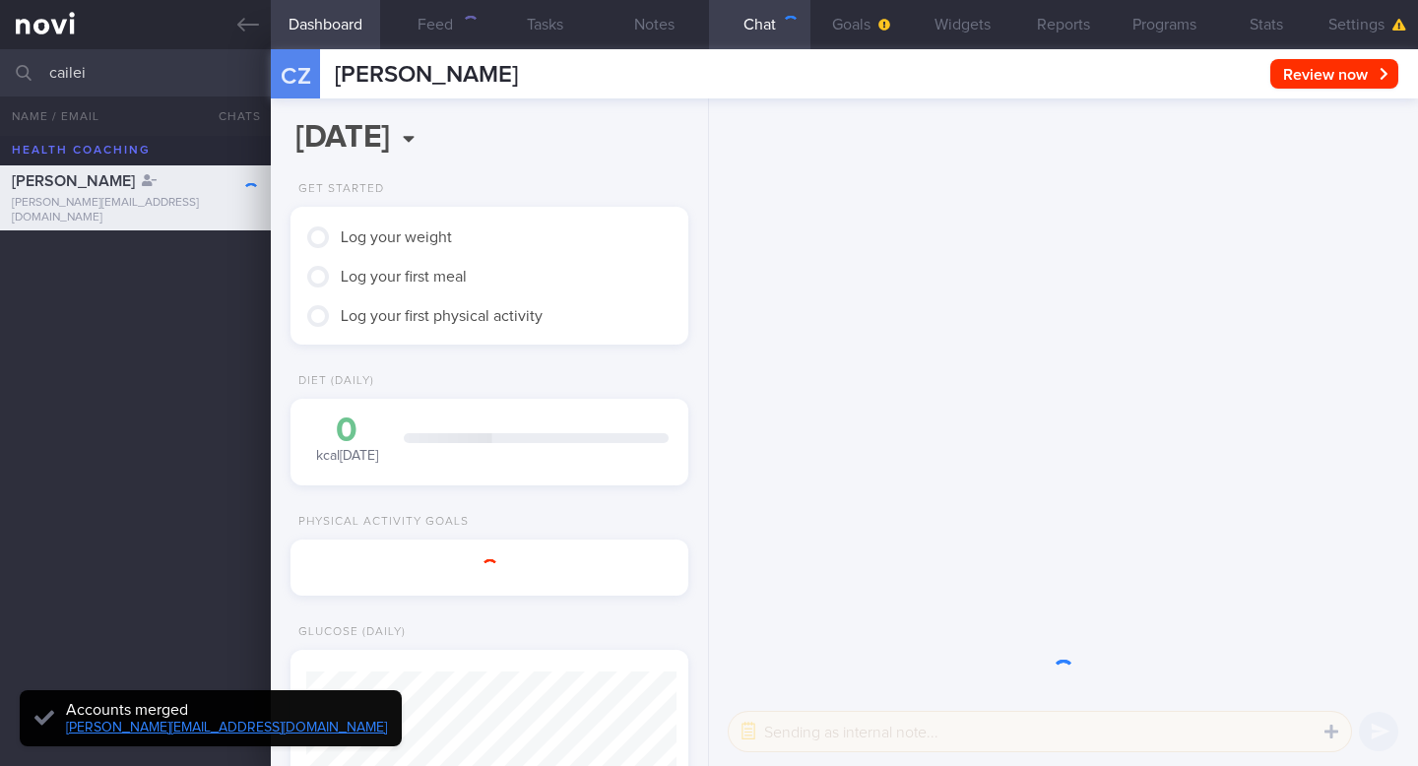
scroll to position [181, 362]
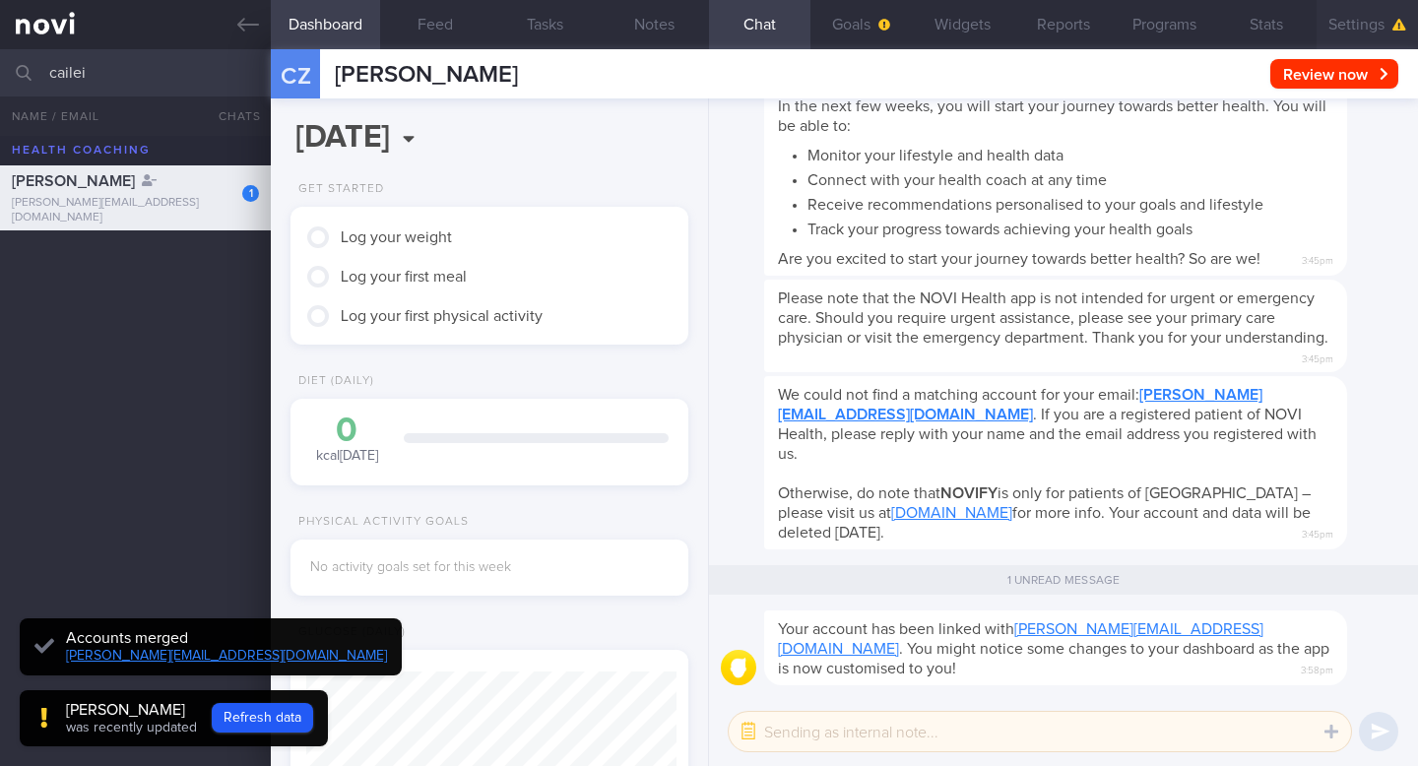
click at [1373, 27] on button "Settings" at bounding box center [1367, 24] width 101 height 49
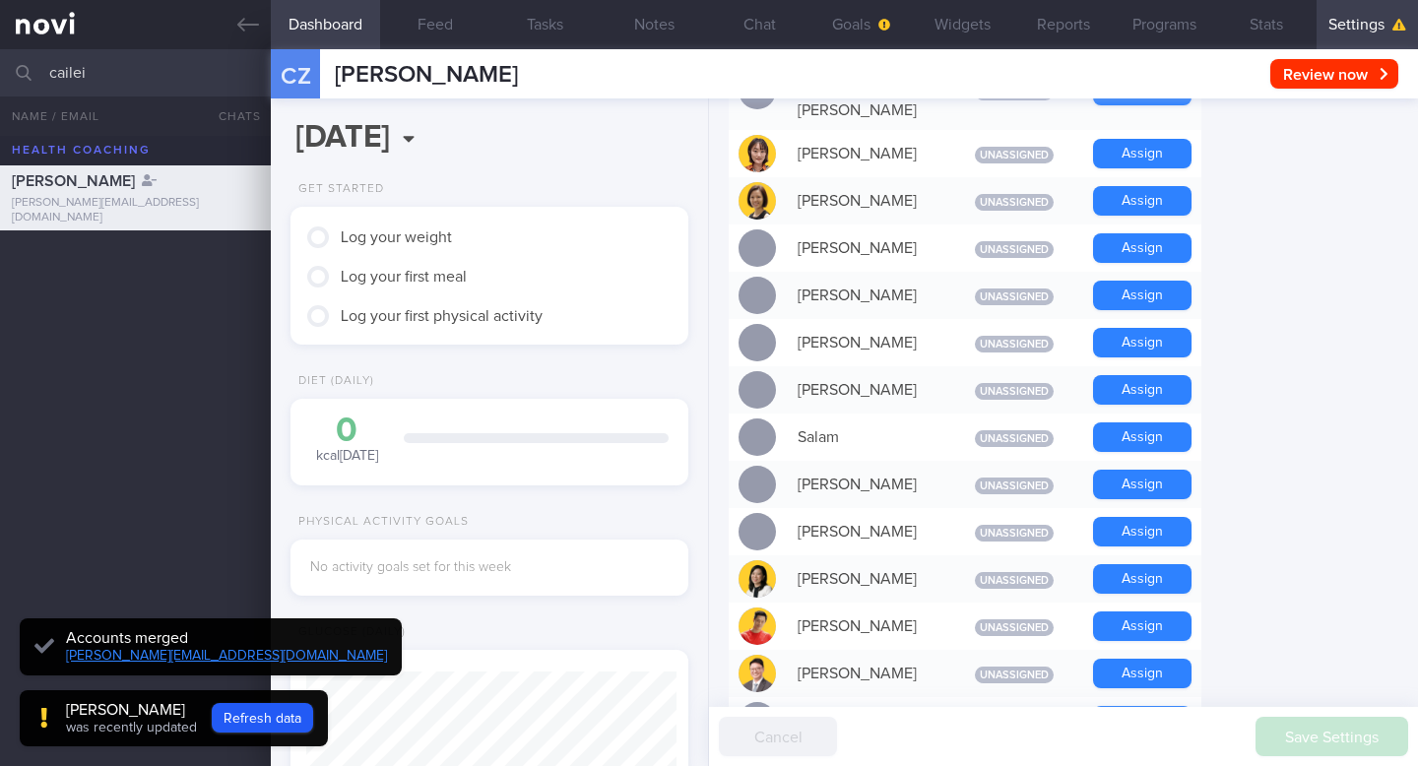
scroll to position [1458, 0]
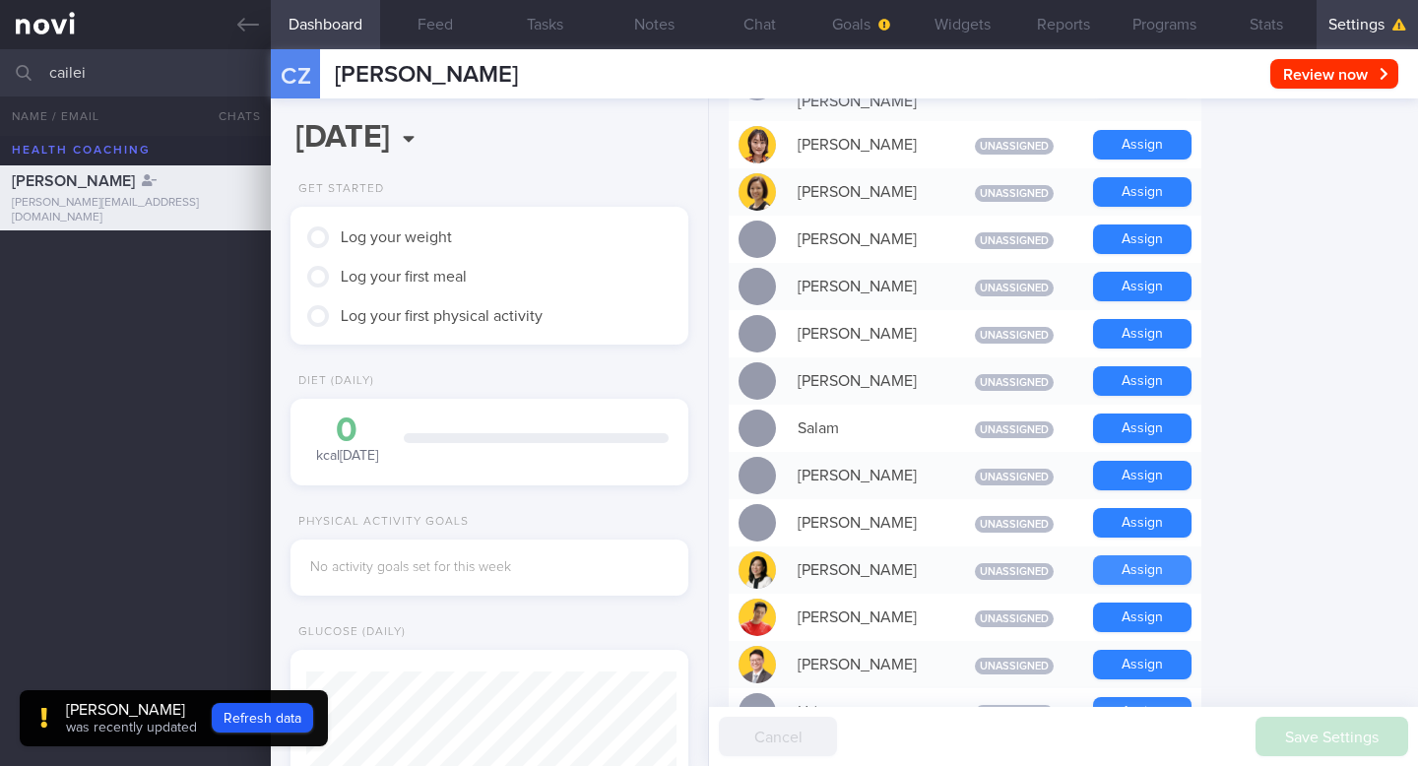
click at [1147, 556] on button "Assign" at bounding box center [1142, 571] width 99 height 30
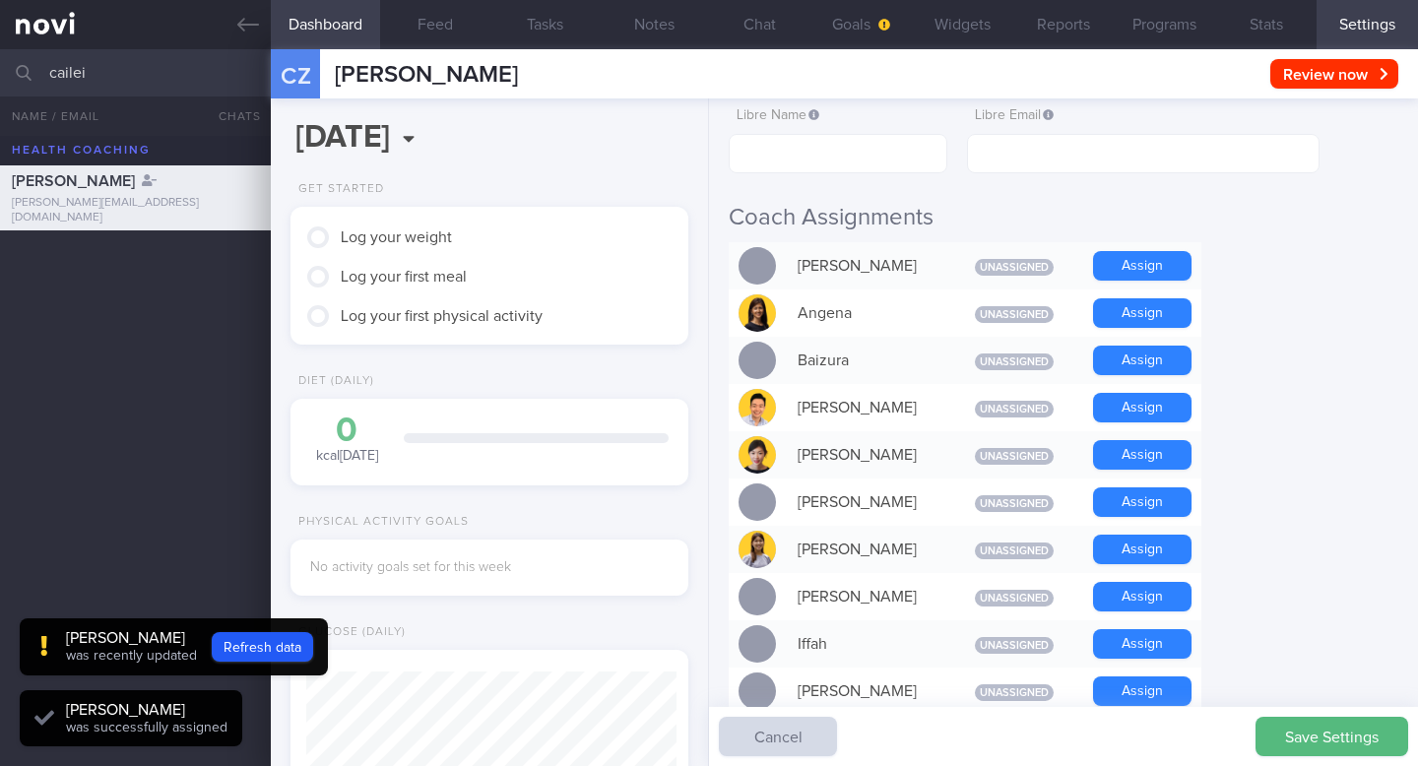
scroll to position [0, 0]
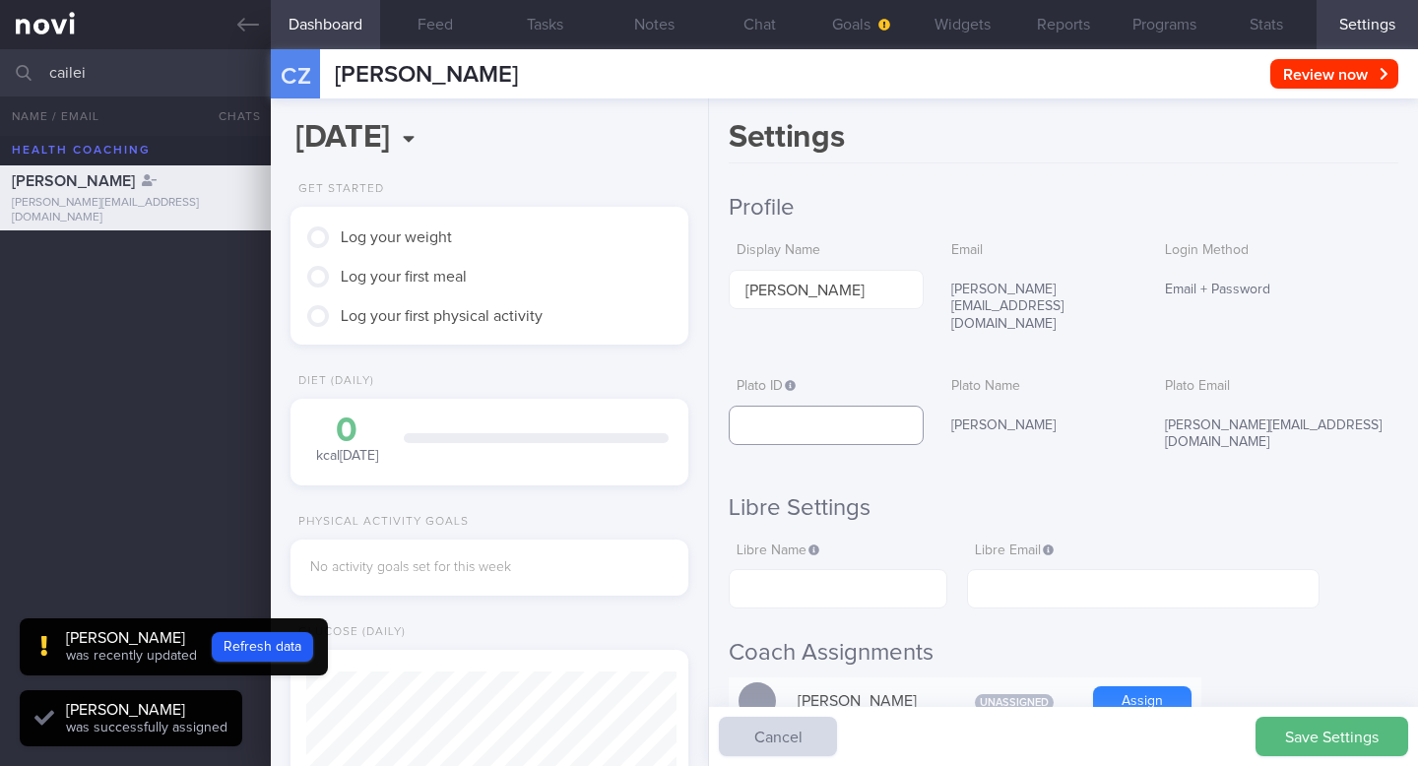
click at [840, 406] on input "text" at bounding box center [826, 425] width 194 height 39
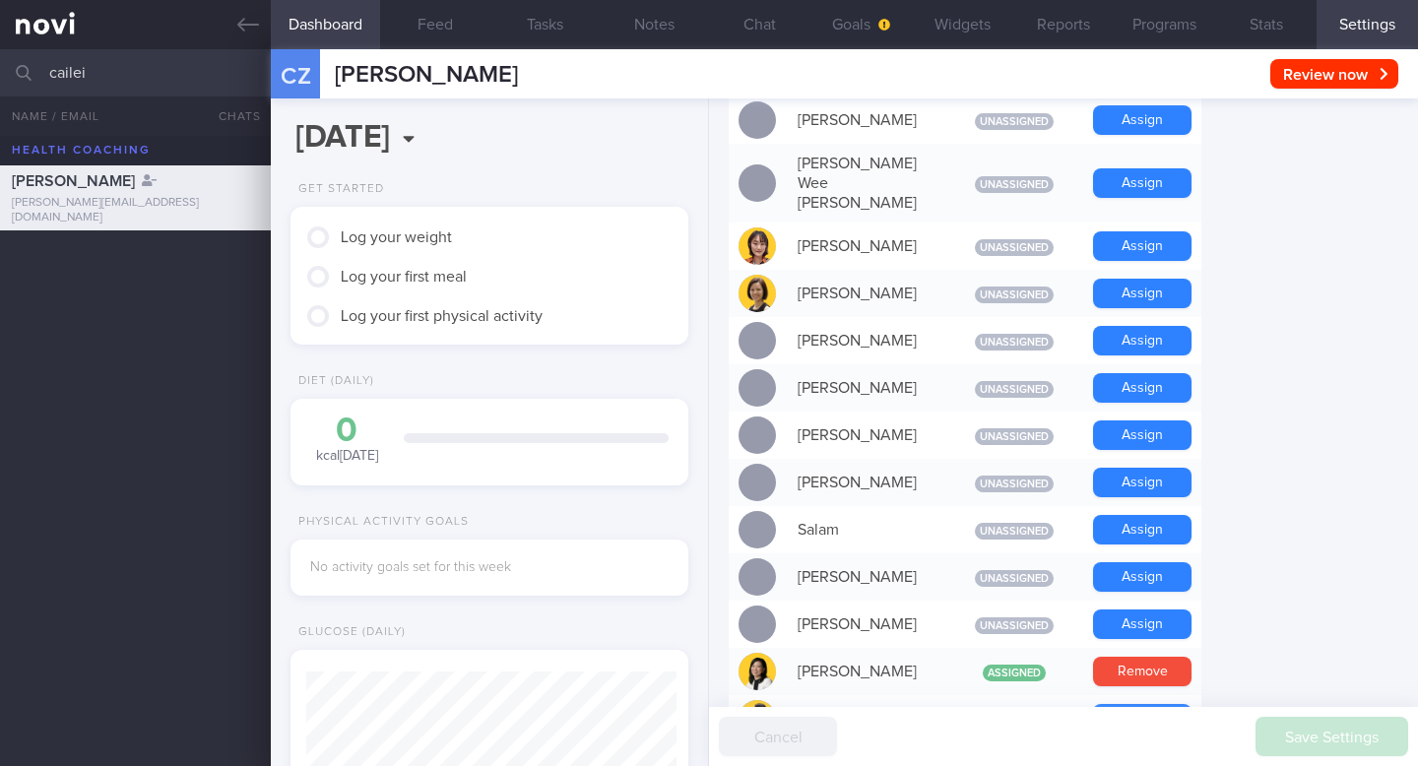
scroll to position [1502, 0]
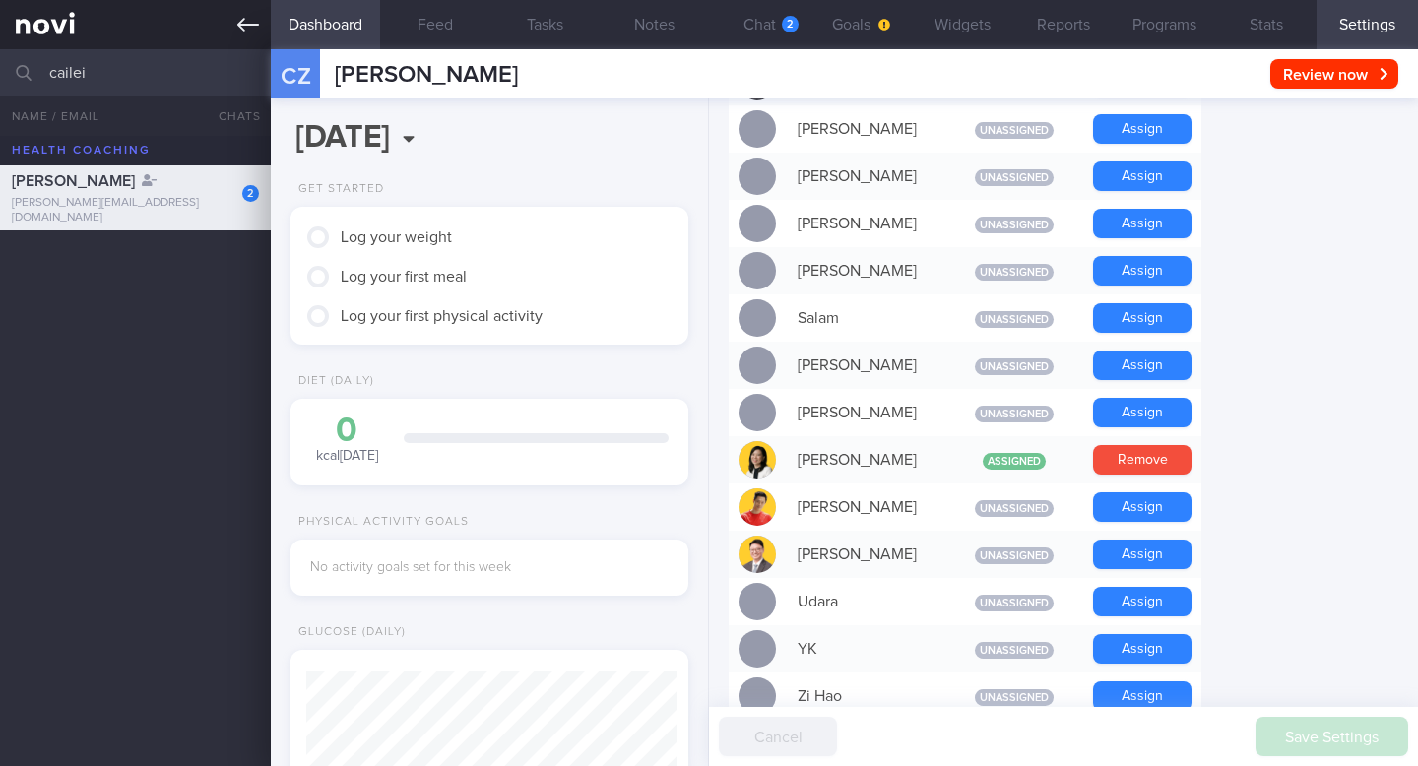
click at [243, 32] on icon at bounding box center [248, 25] width 22 height 22
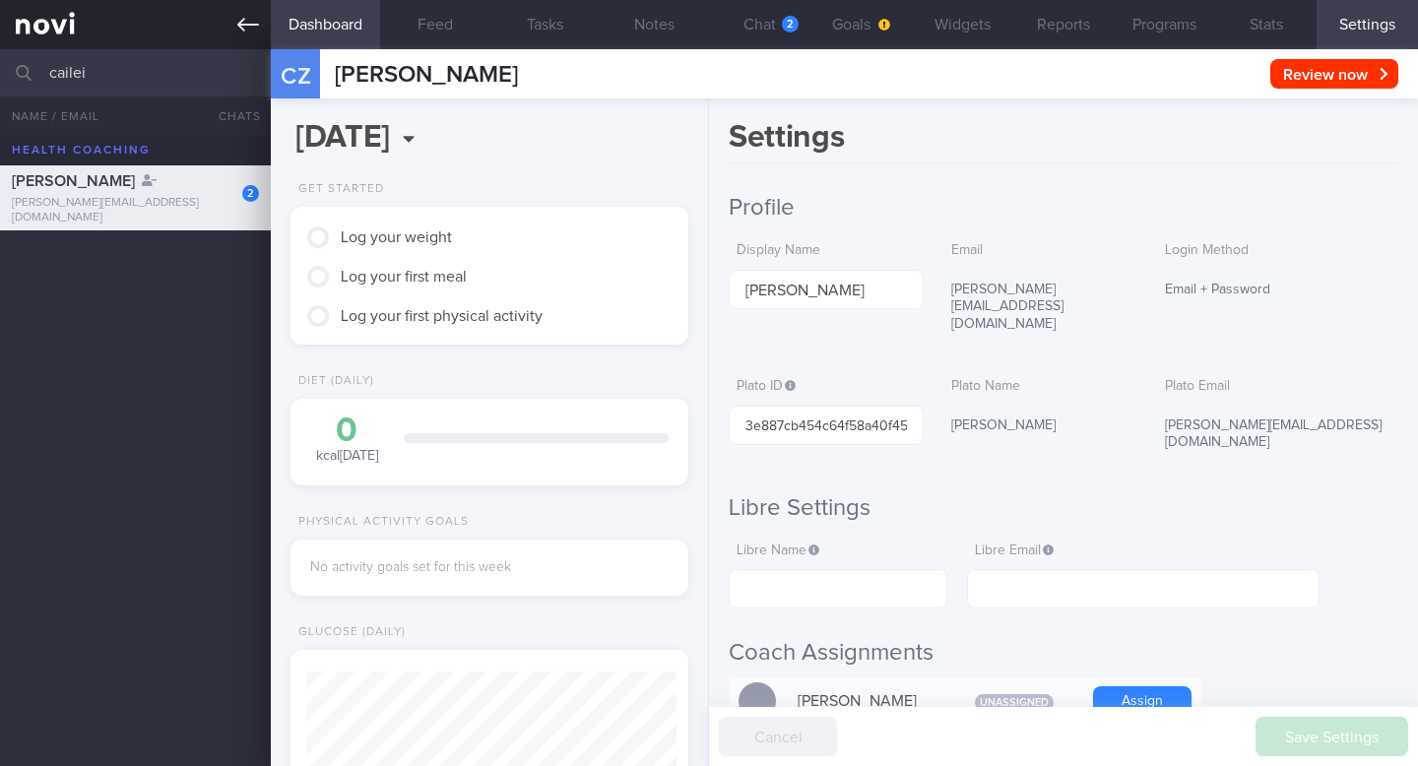
scroll to position [185, 370]
